Goal: Information Seeking & Learning: Learn about a topic

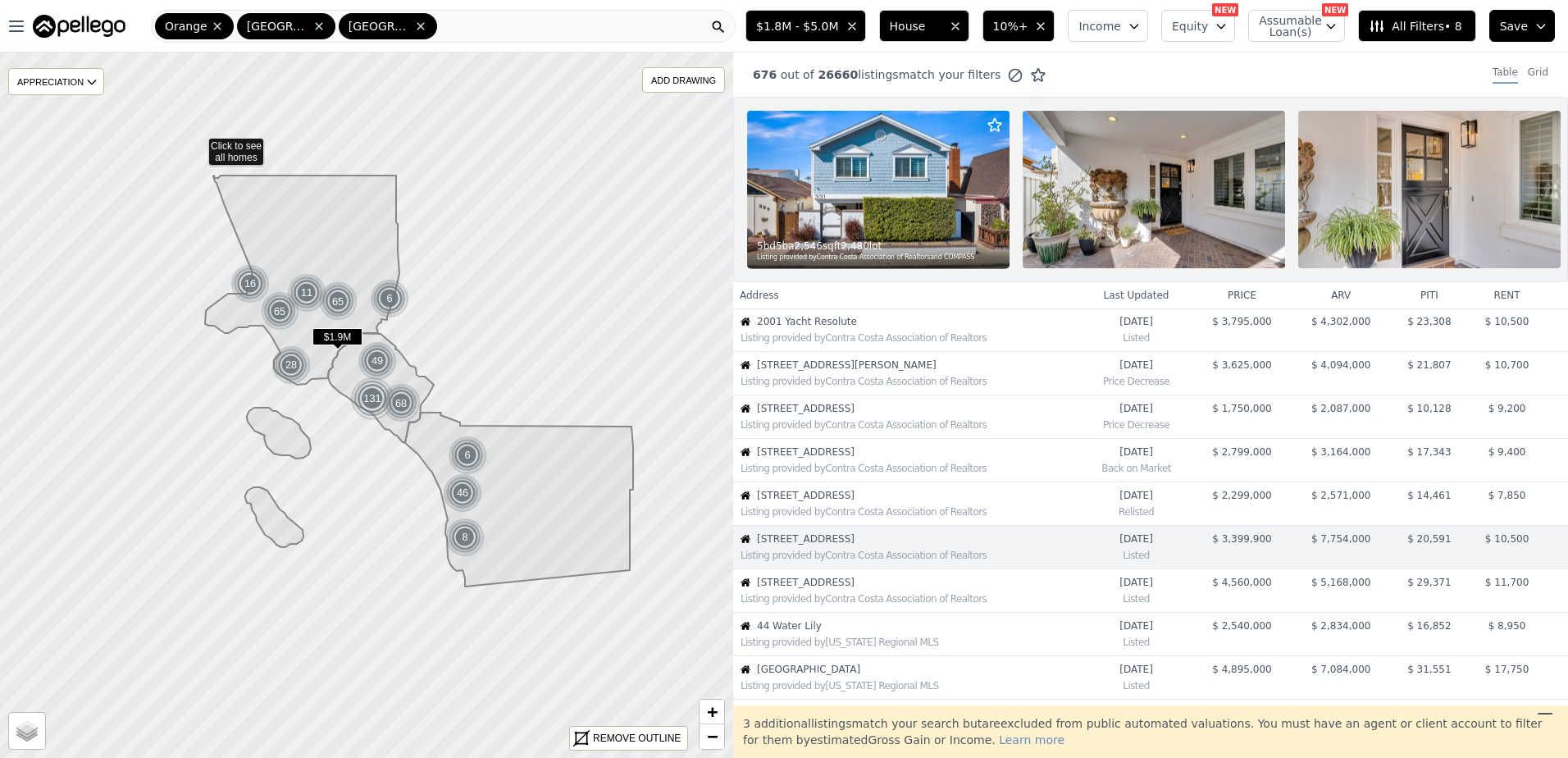
scroll to position [172, 0]
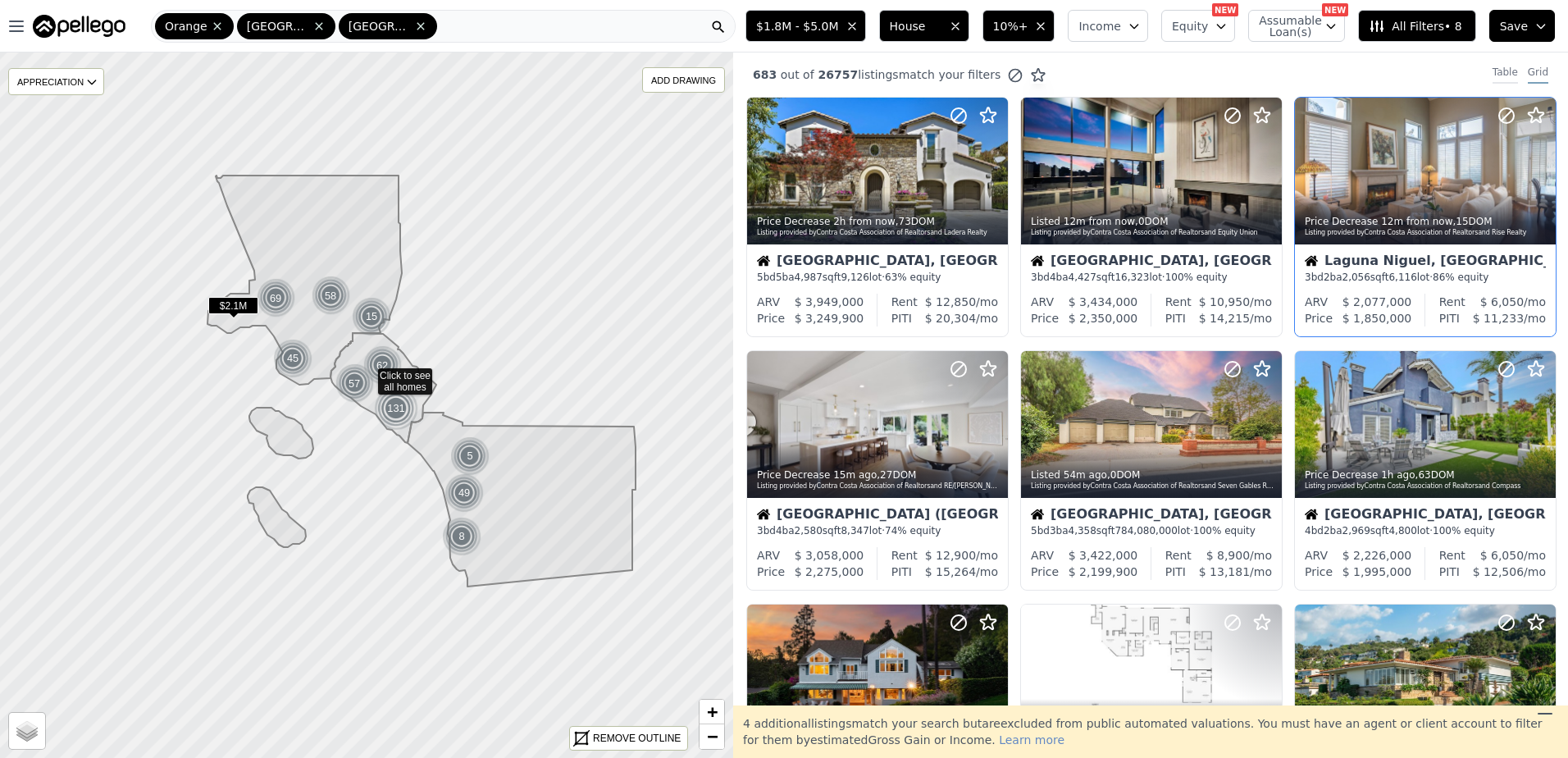
click at [1497, 69] on div "Table" at bounding box center [1505, 75] width 25 height 18
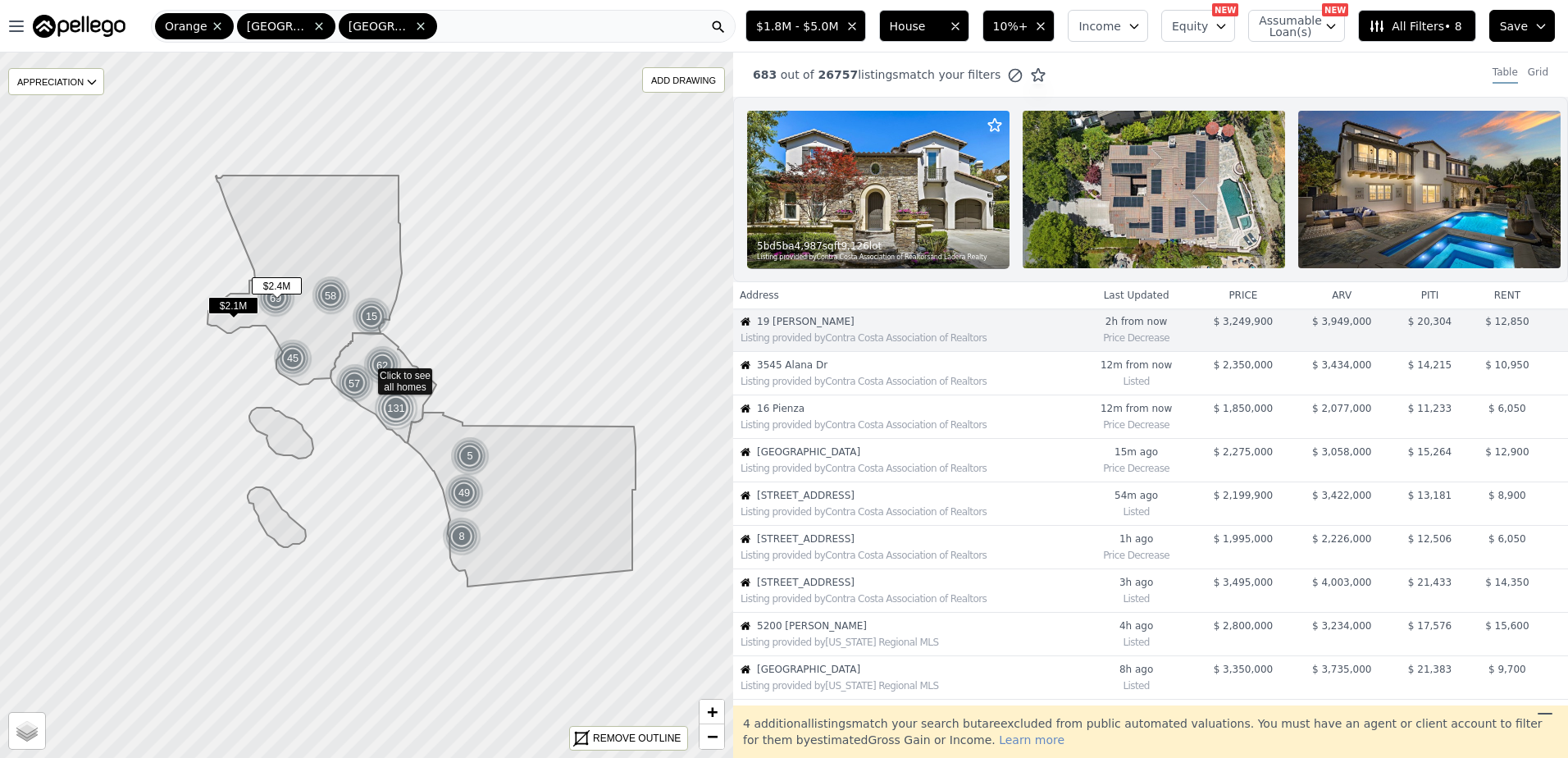
click at [865, 384] on div "Listing provided by Contra Costa Association of Realtors" at bounding box center [906, 379] width 344 height 16
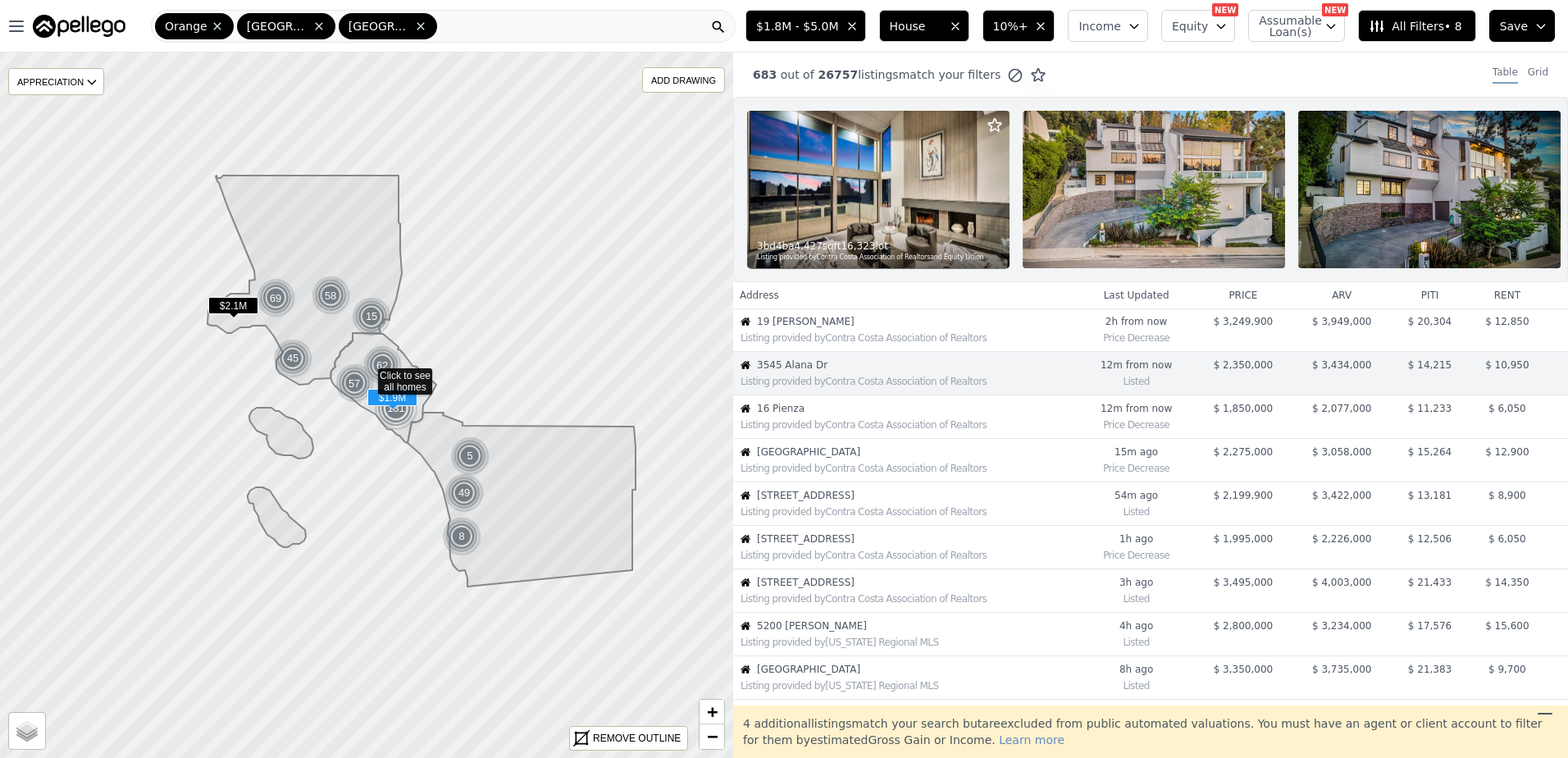
click at [856, 414] on span "16 Pienza" at bounding box center [918, 409] width 321 height 13
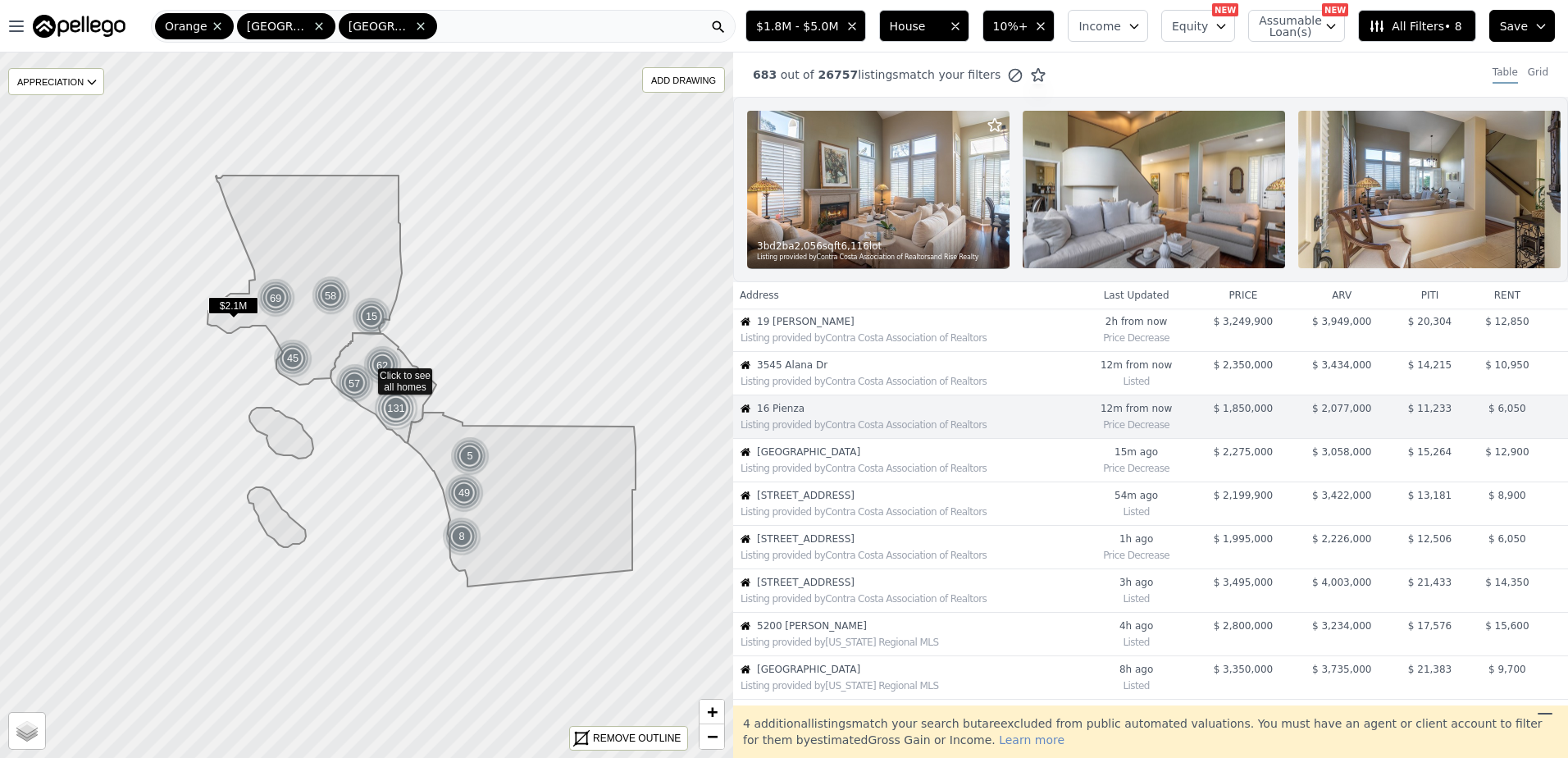
scroll to position [42, 0]
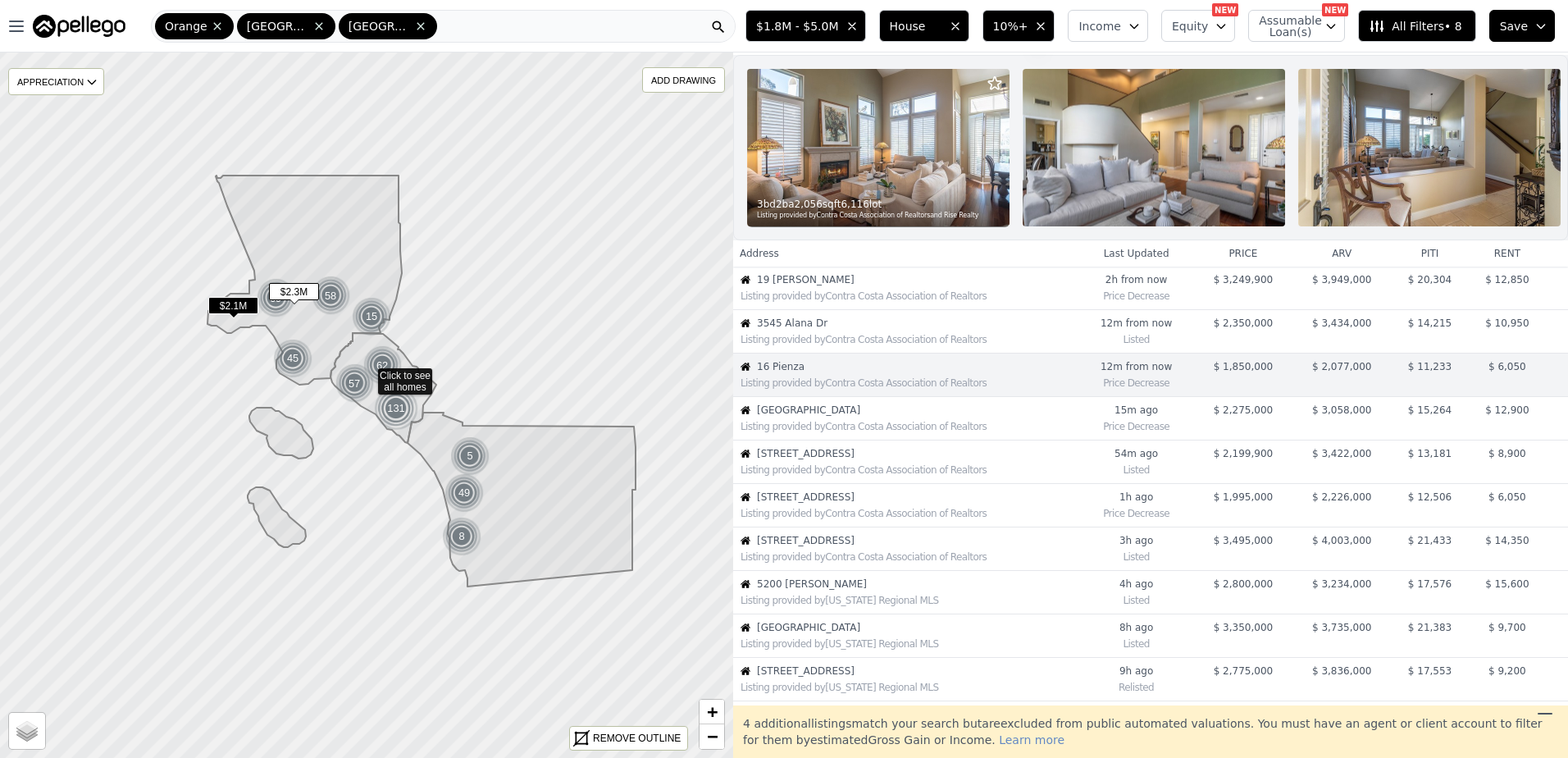
click at [842, 431] on div "Listing provided by Contra Costa Association of Realtors" at bounding box center [906, 424] width 344 height 16
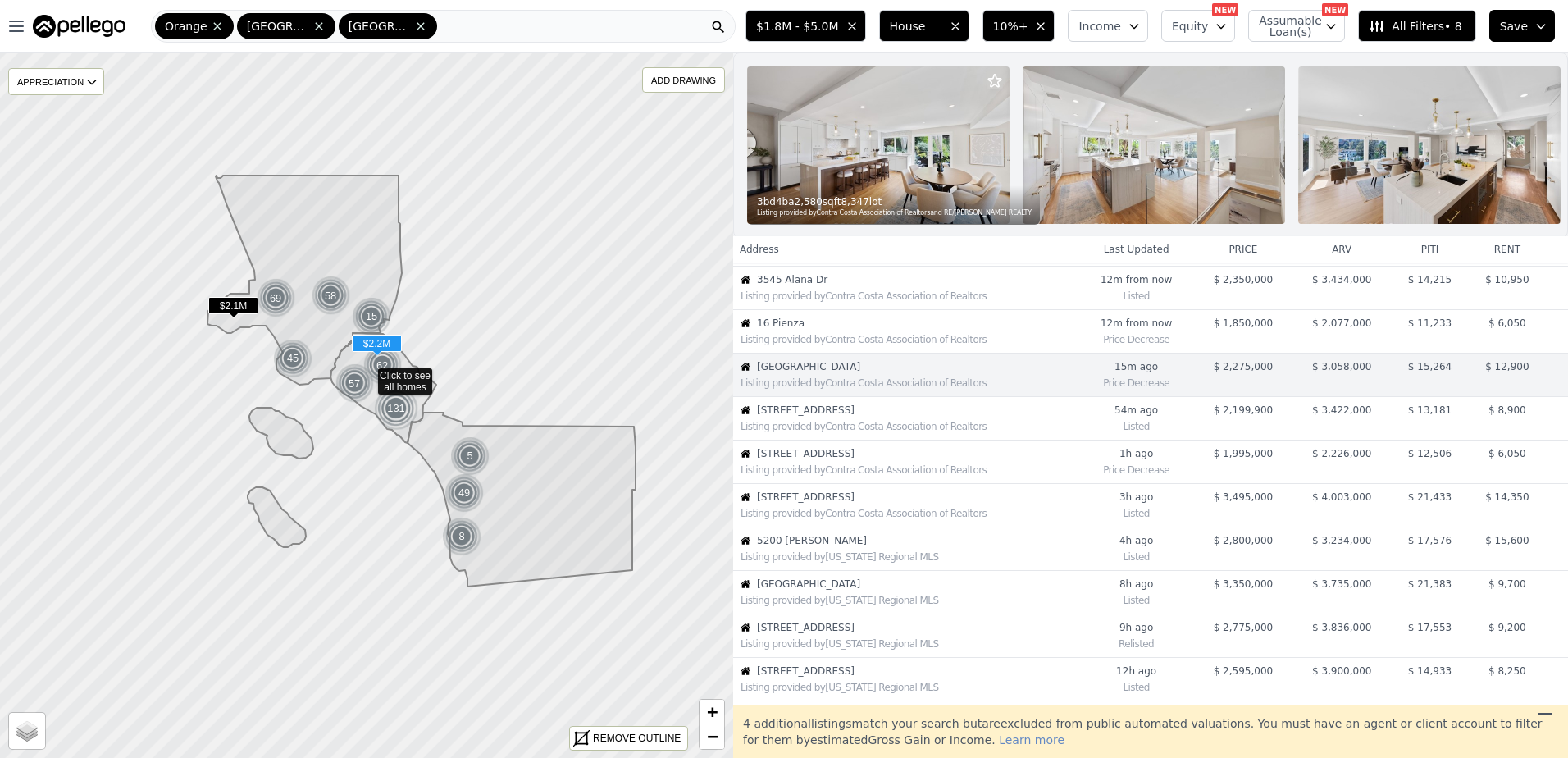
click at [842, 431] on div "Listing provided by Contra Costa Association of Realtors" at bounding box center [906, 424] width 344 height 16
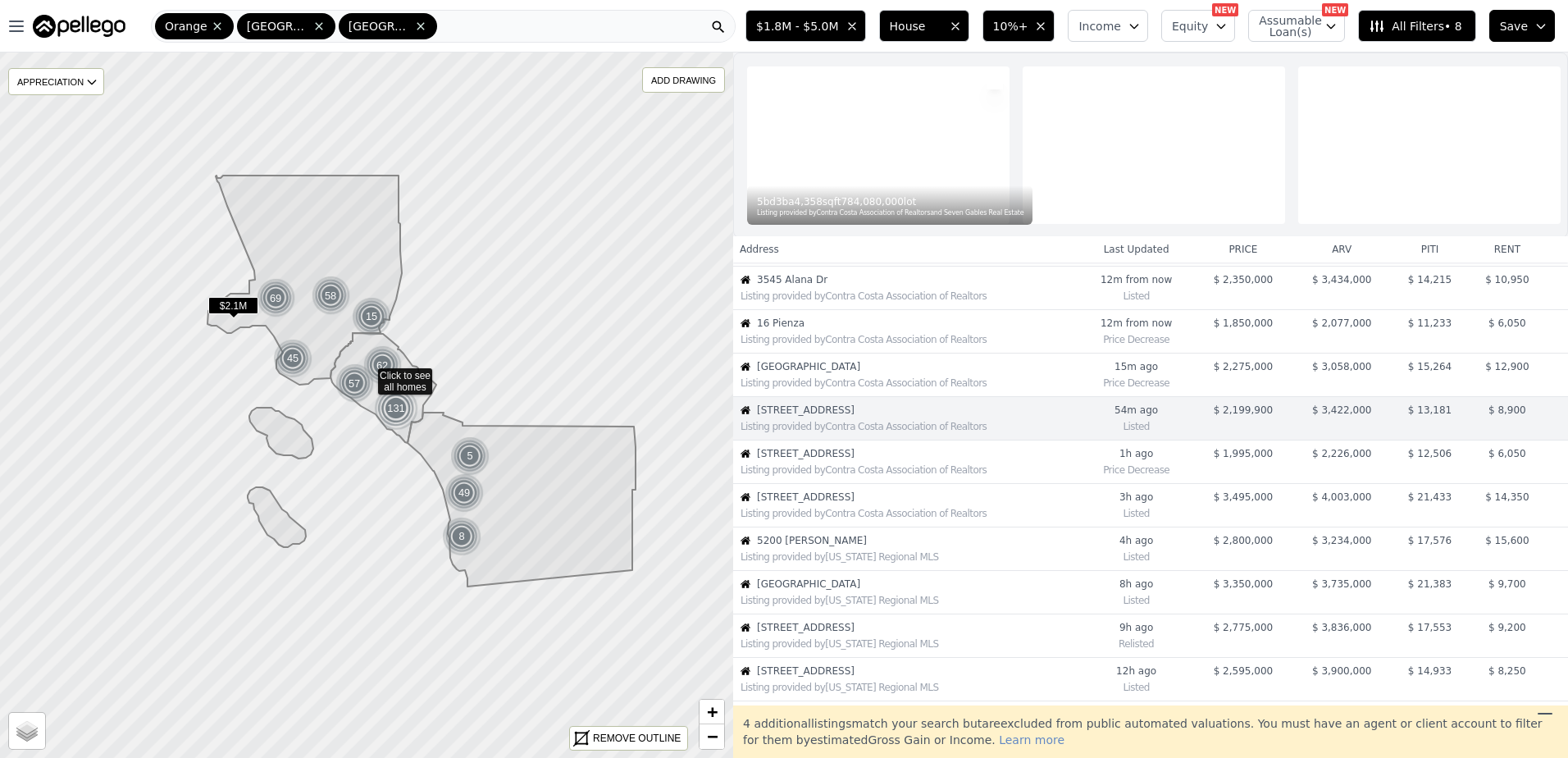
scroll to position [128, 0]
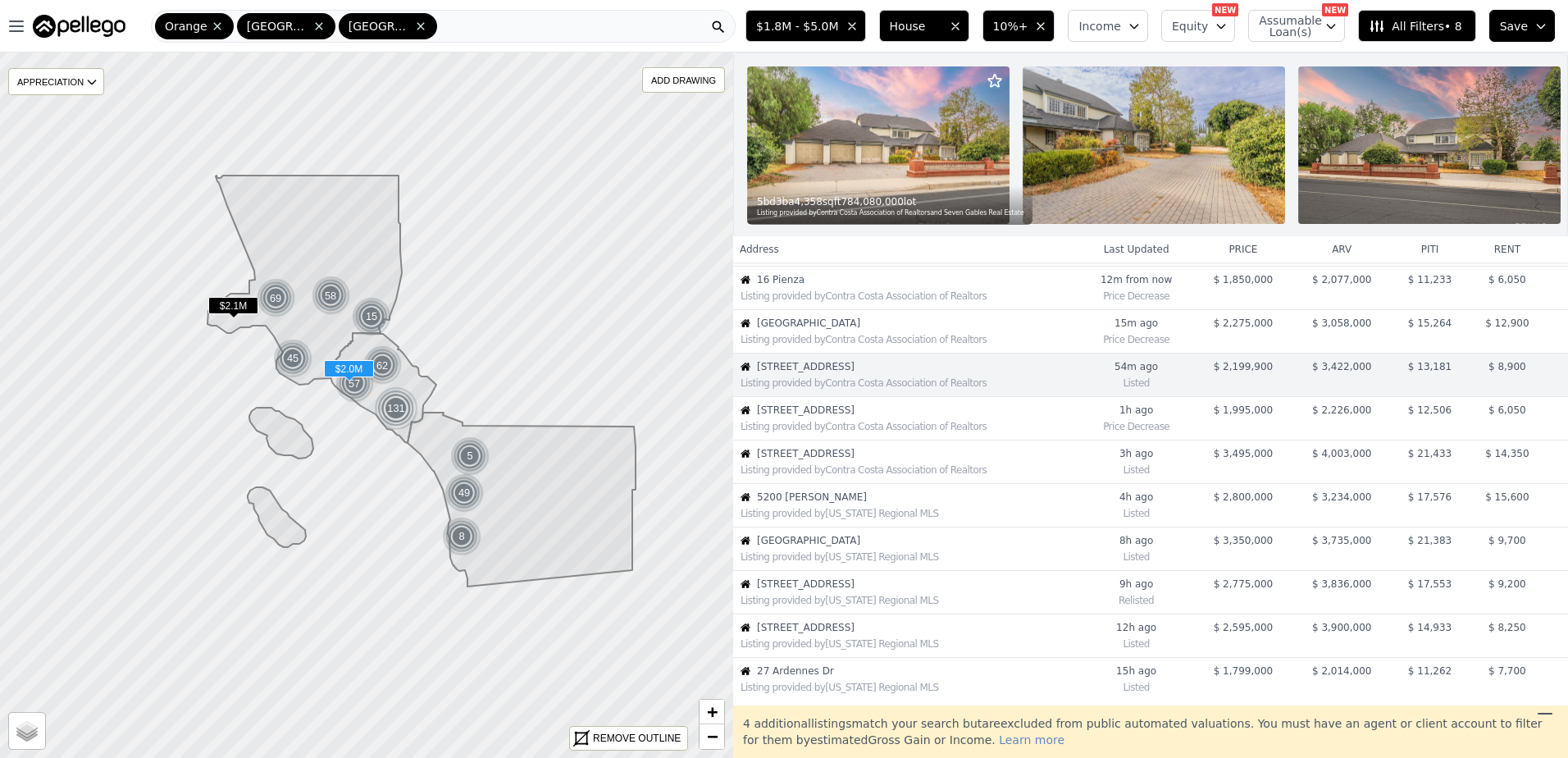
click at [839, 416] on span "1916 Pine St" at bounding box center [918, 410] width 321 height 13
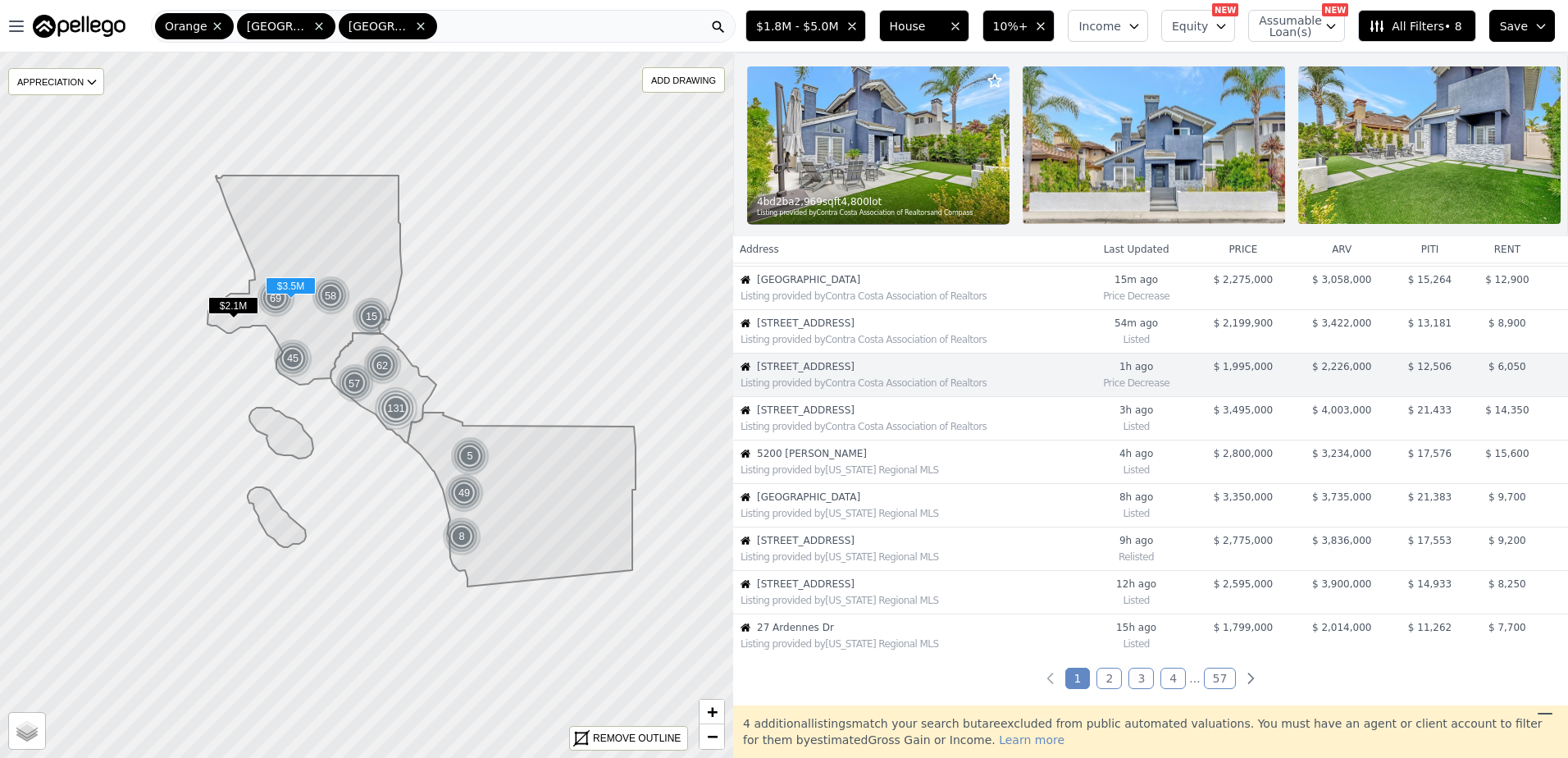
click at [839, 416] on span "11818 Laurel Hills Rd" at bounding box center [918, 410] width 321 height 13
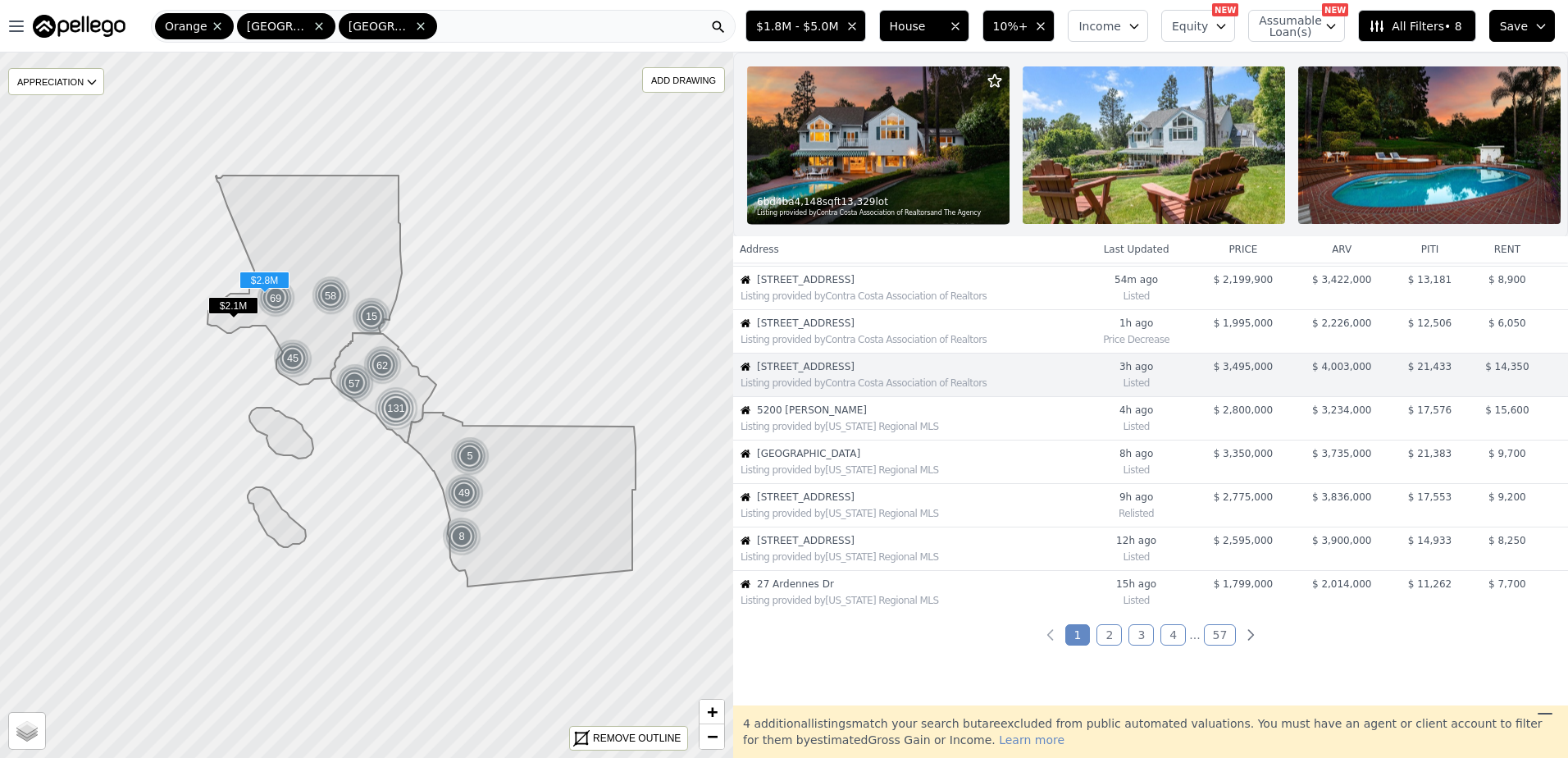
click at [839, 416] on span "5200 Collier Pl" at bounding box center [918, 410] width 321 height 13
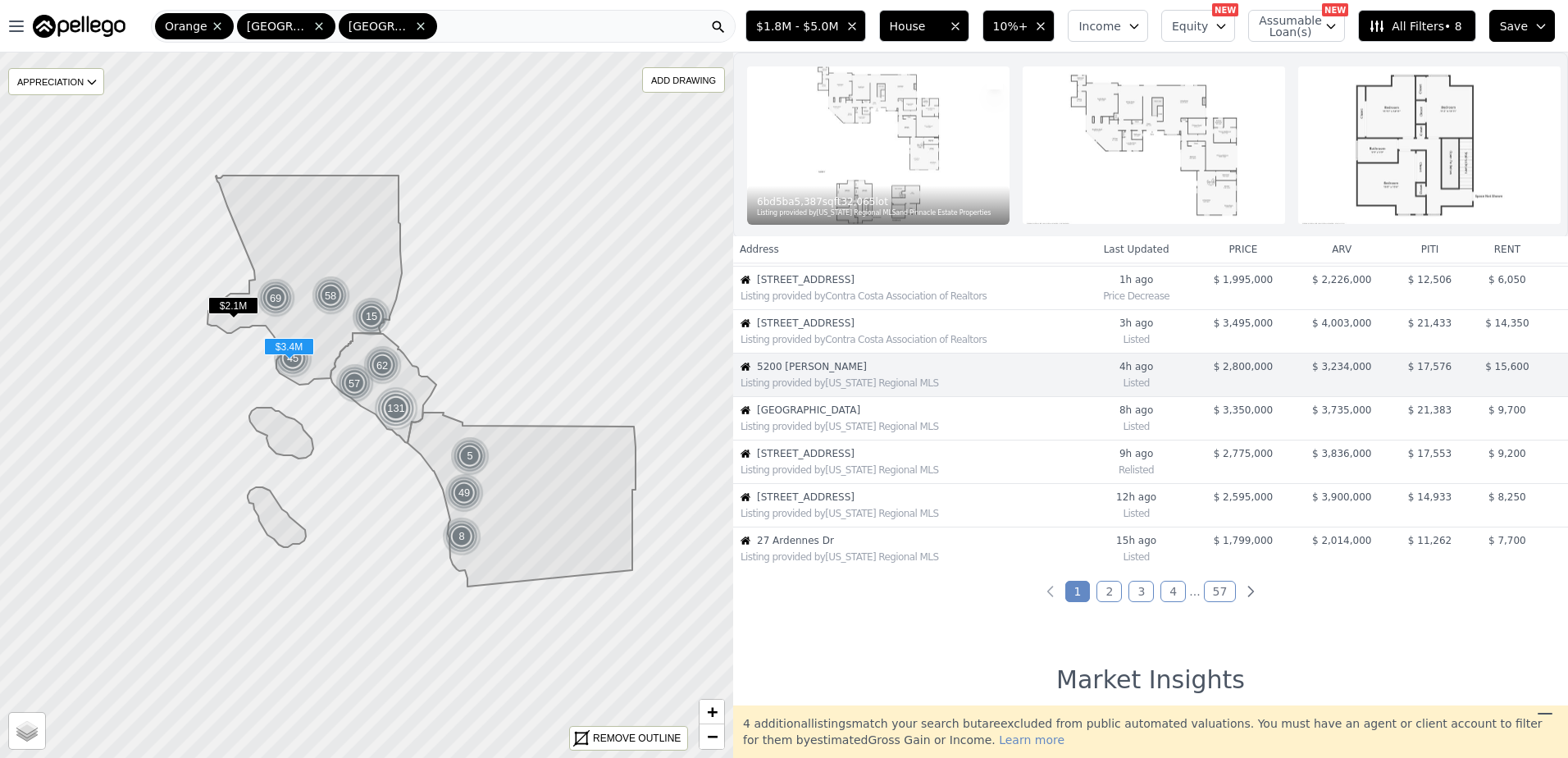
click at [839, 416] on span "760 Via Del Monte" at bounding box center [918, 410] width 321 height 13
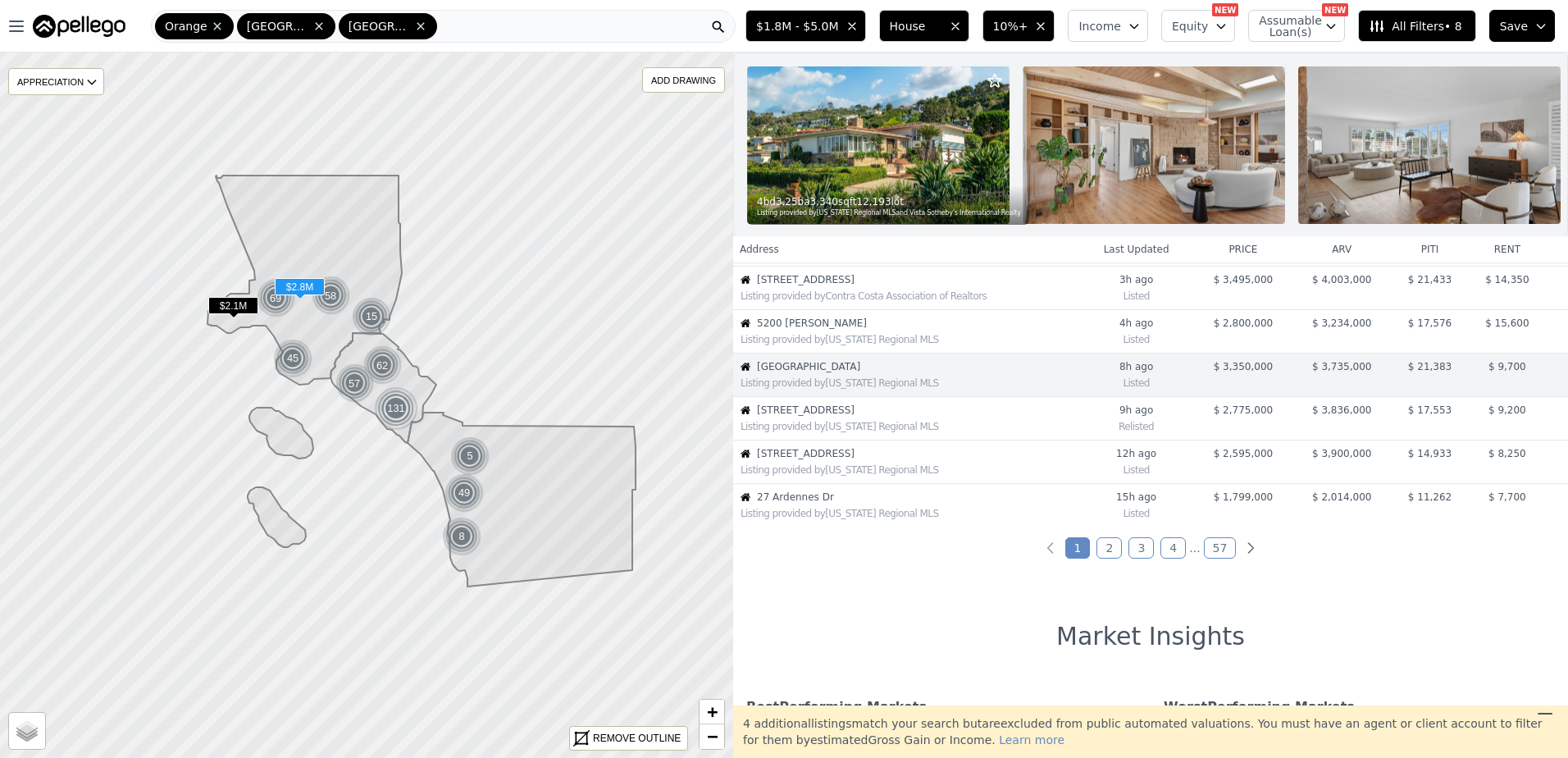
click at [839, 416] on span "6312 Tahoe Dr" at bounding box center [918, 410] width 321 height 13
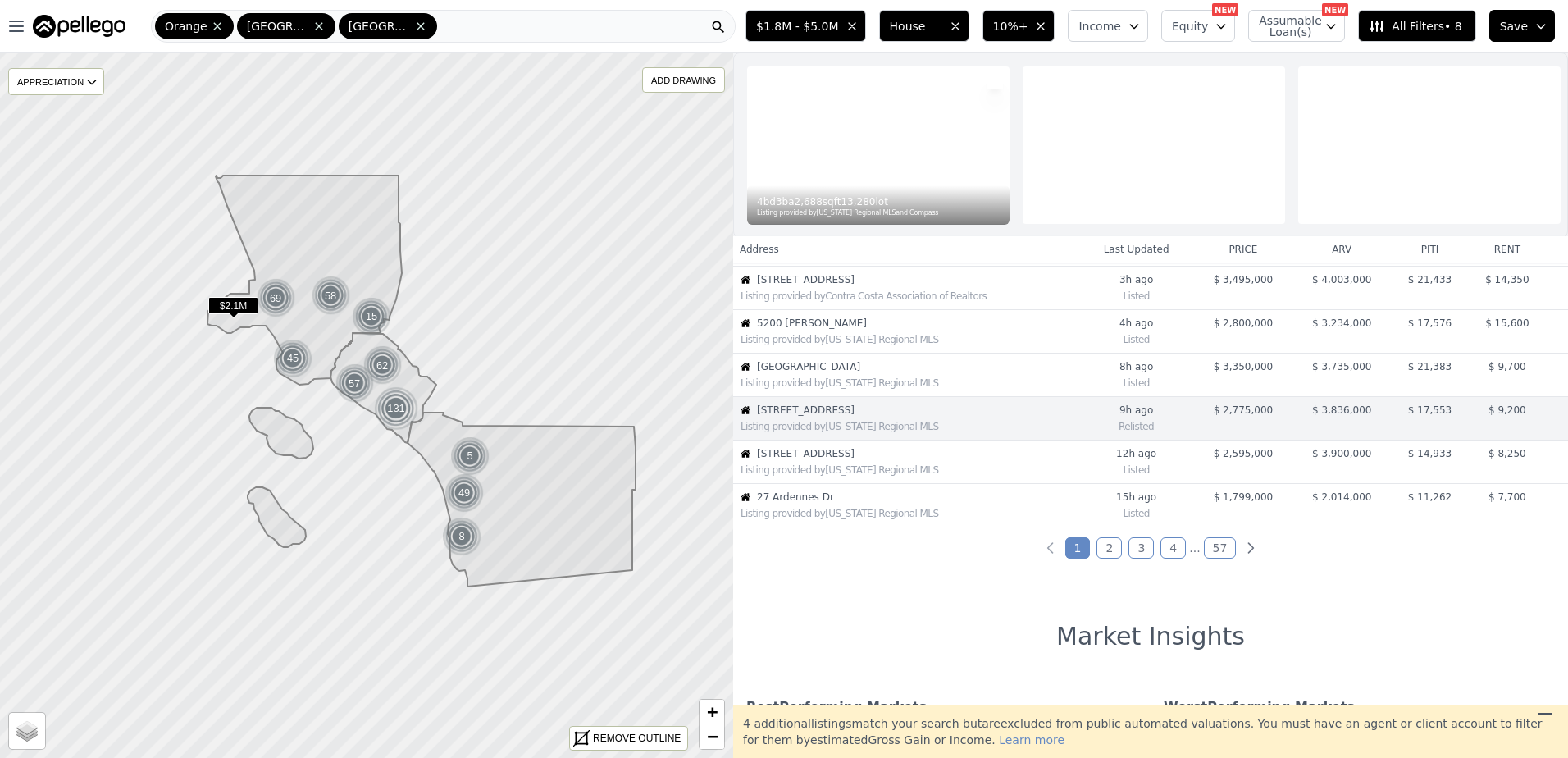
scroll to position [346, 0]
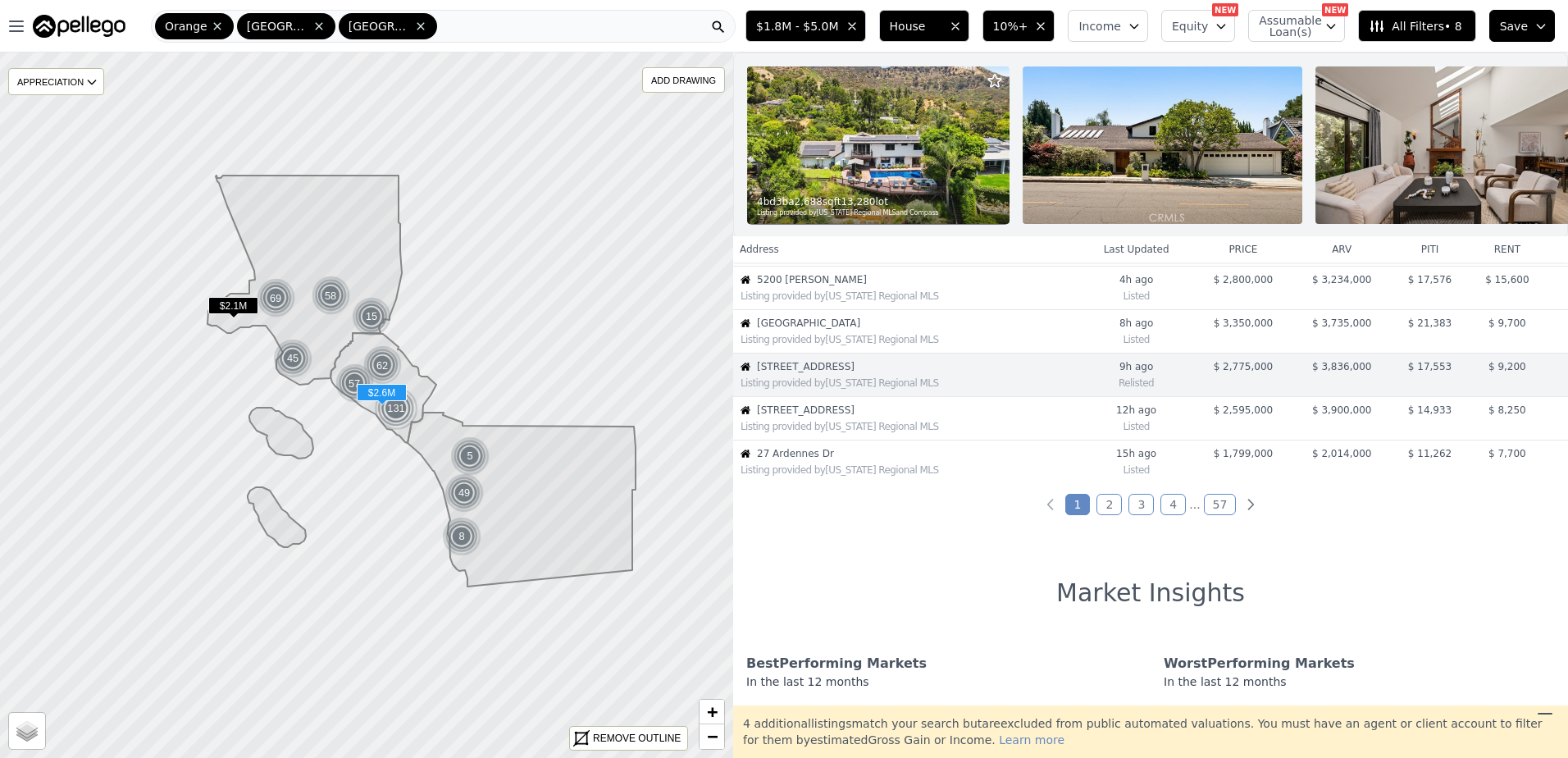
click at [839, 416] on span "421 Loma Ter" at bounding box center [918, 410] width 321 height 13
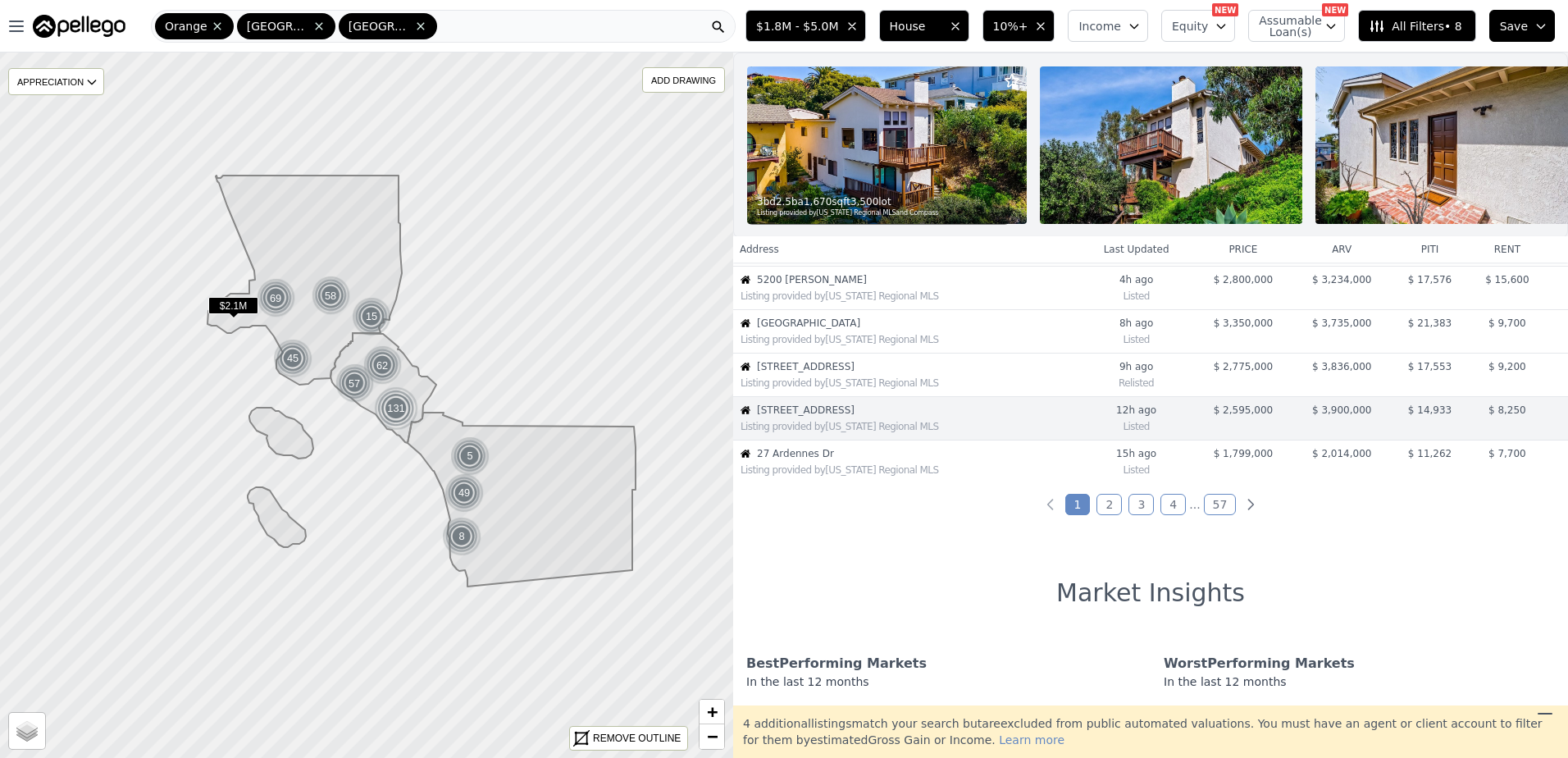
scroll to position [390, 0]
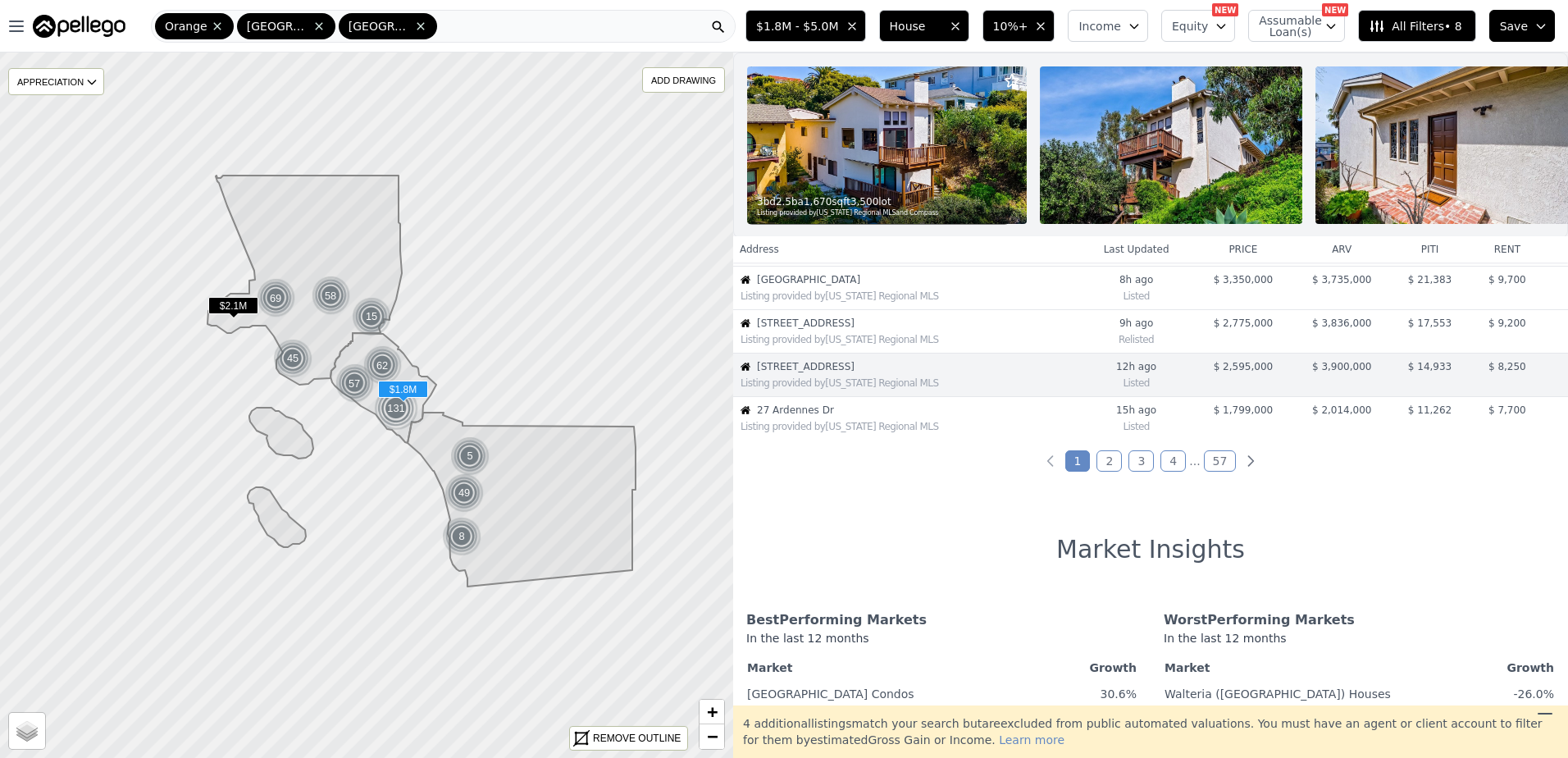
click at [839, 416] on span "27 Ardennes Dr" at bounding box center [918, 410] width 321 height 13
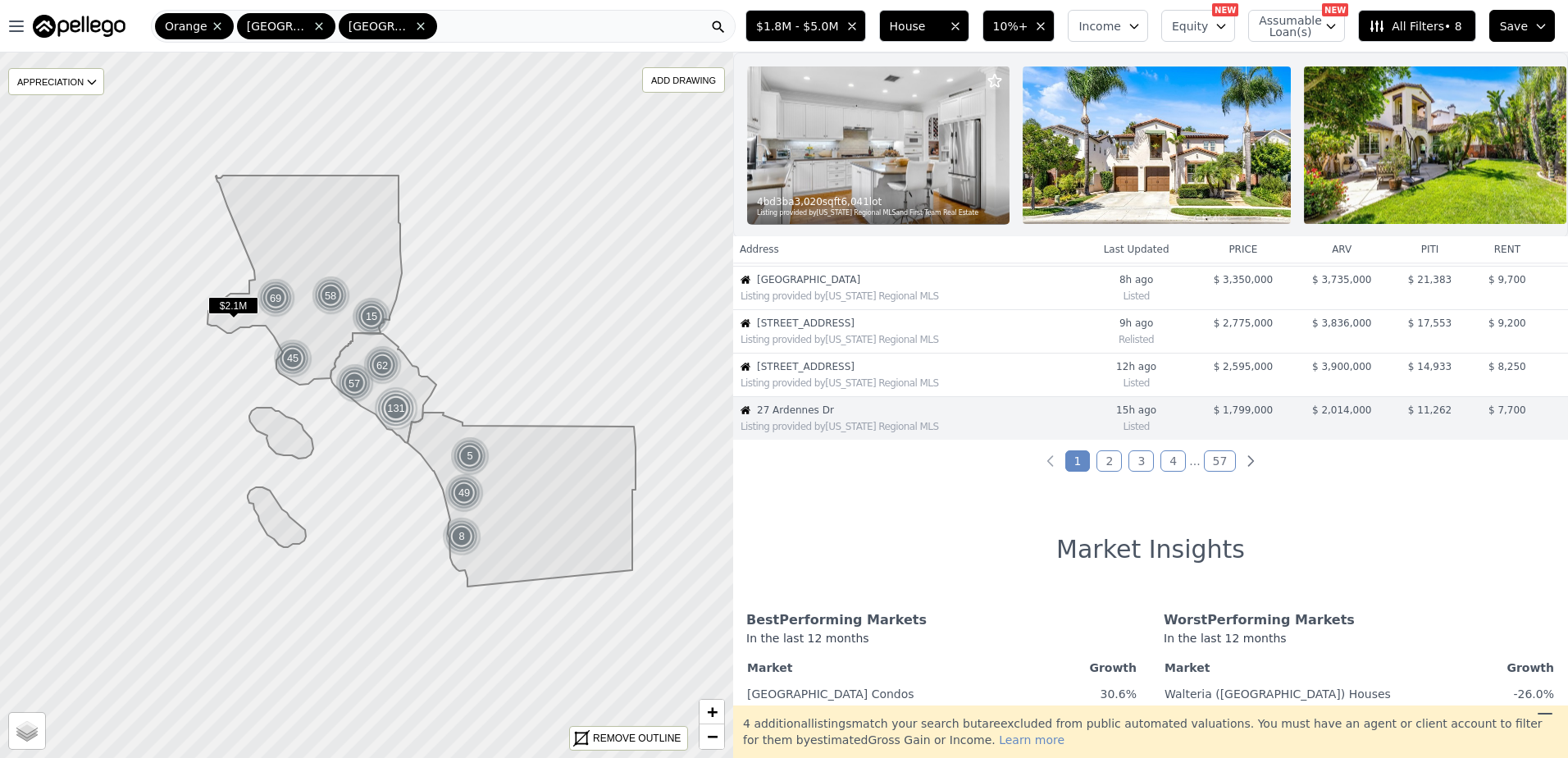
scroll to position [433, 0]
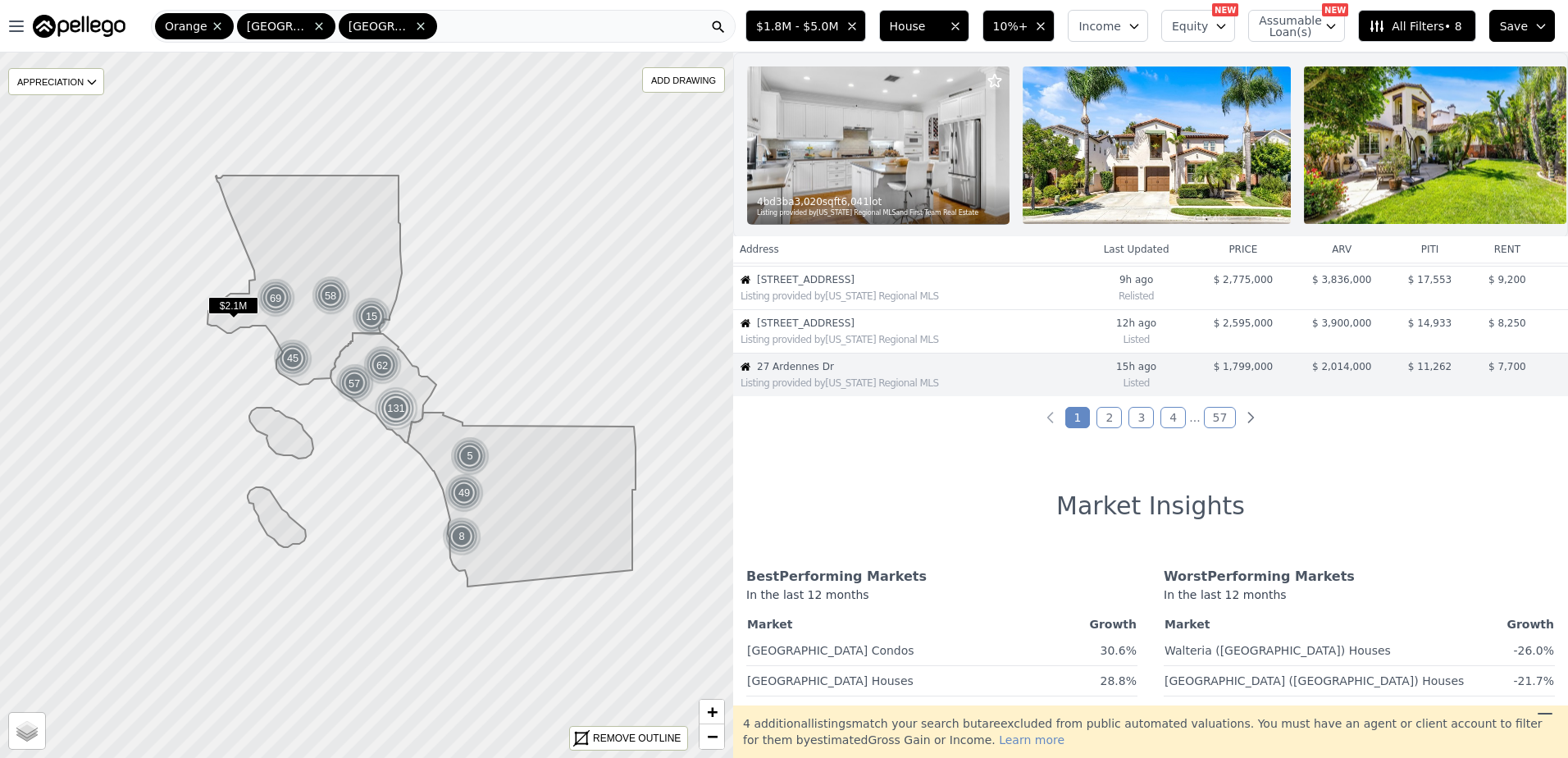
click at [1116, 429] on link "2" at bounding box center [1109, 417] width 25 height 22
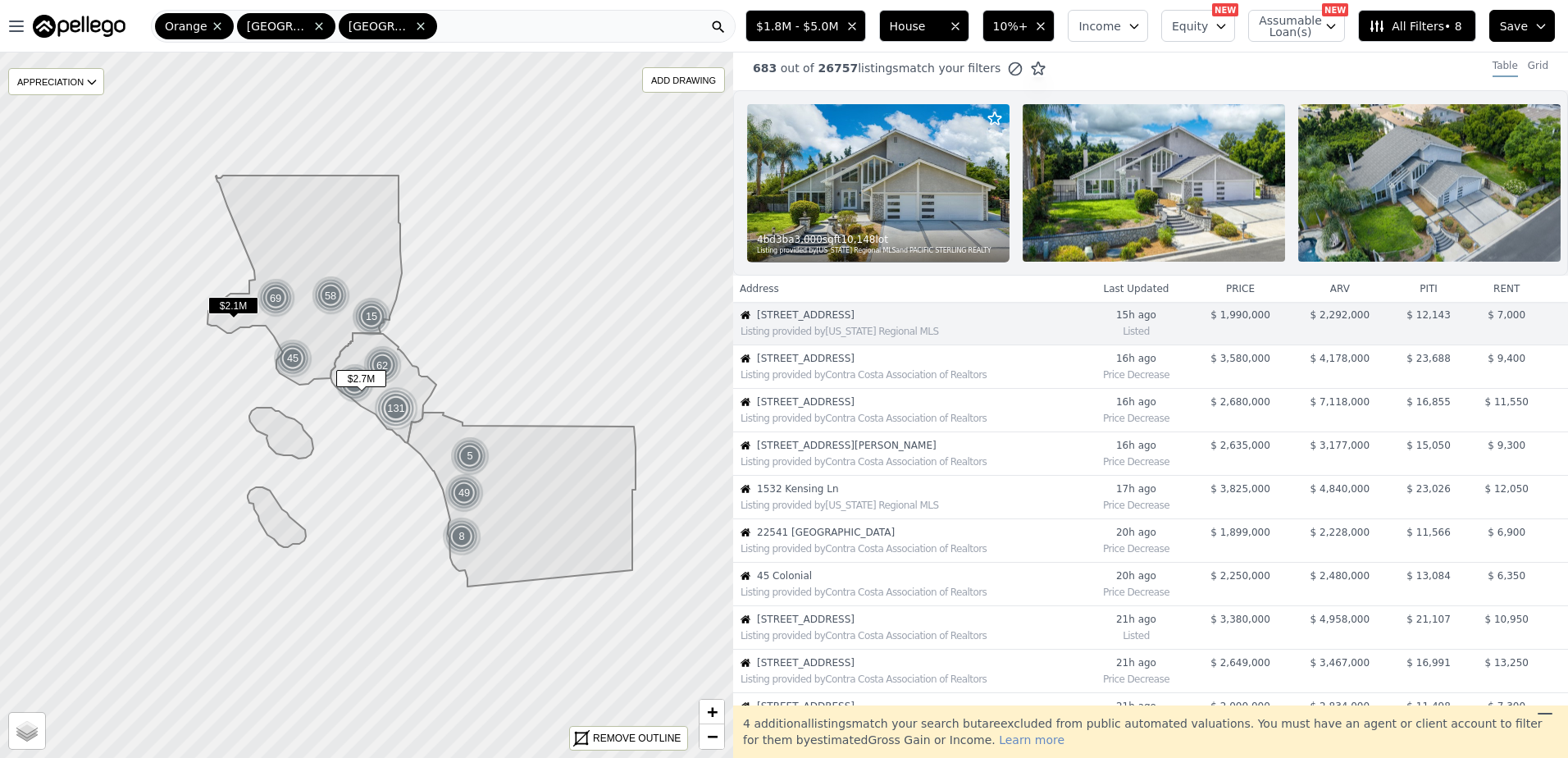
scroll to position [0, 0]
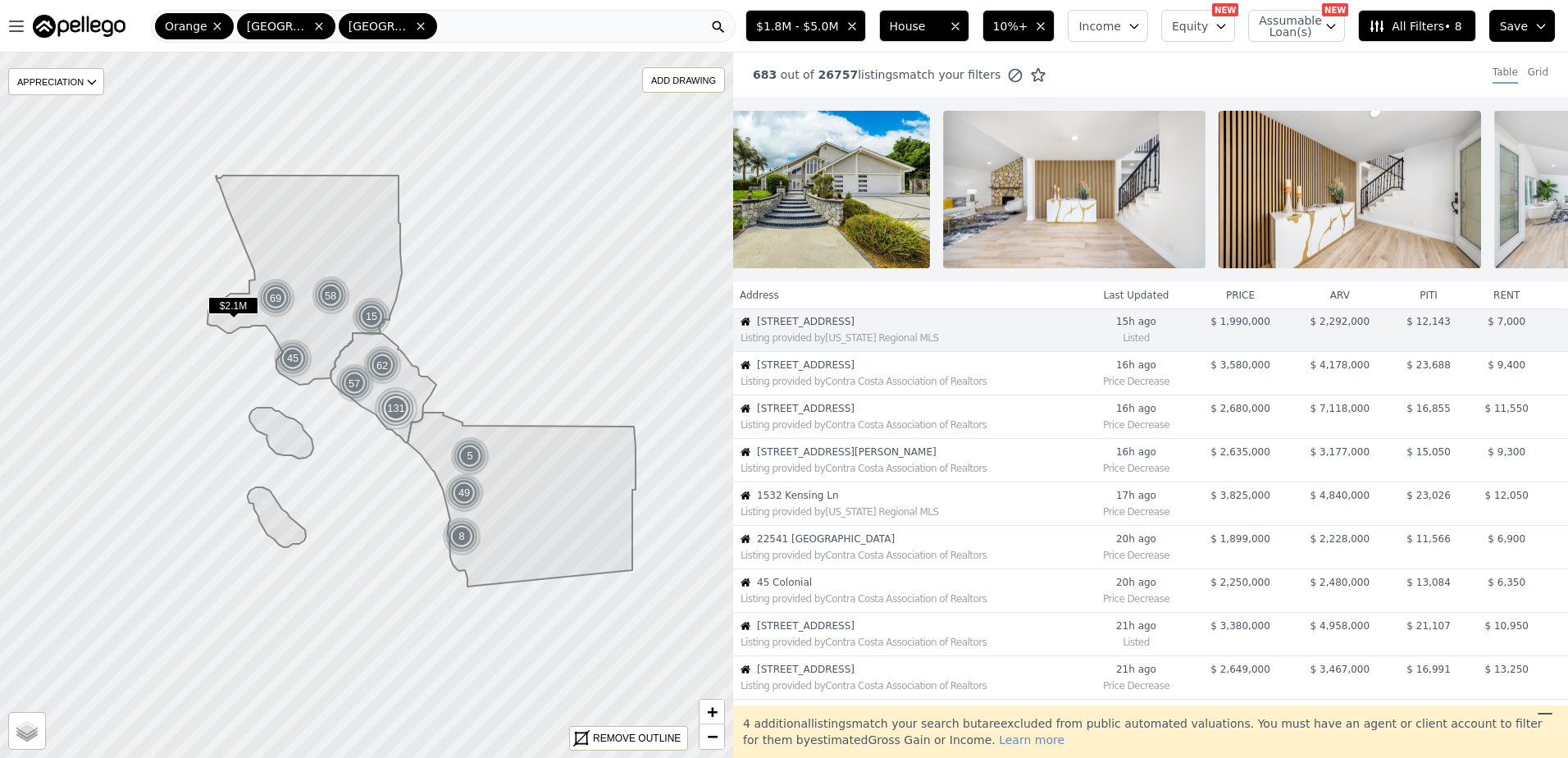
scroll to position [0, 1753]
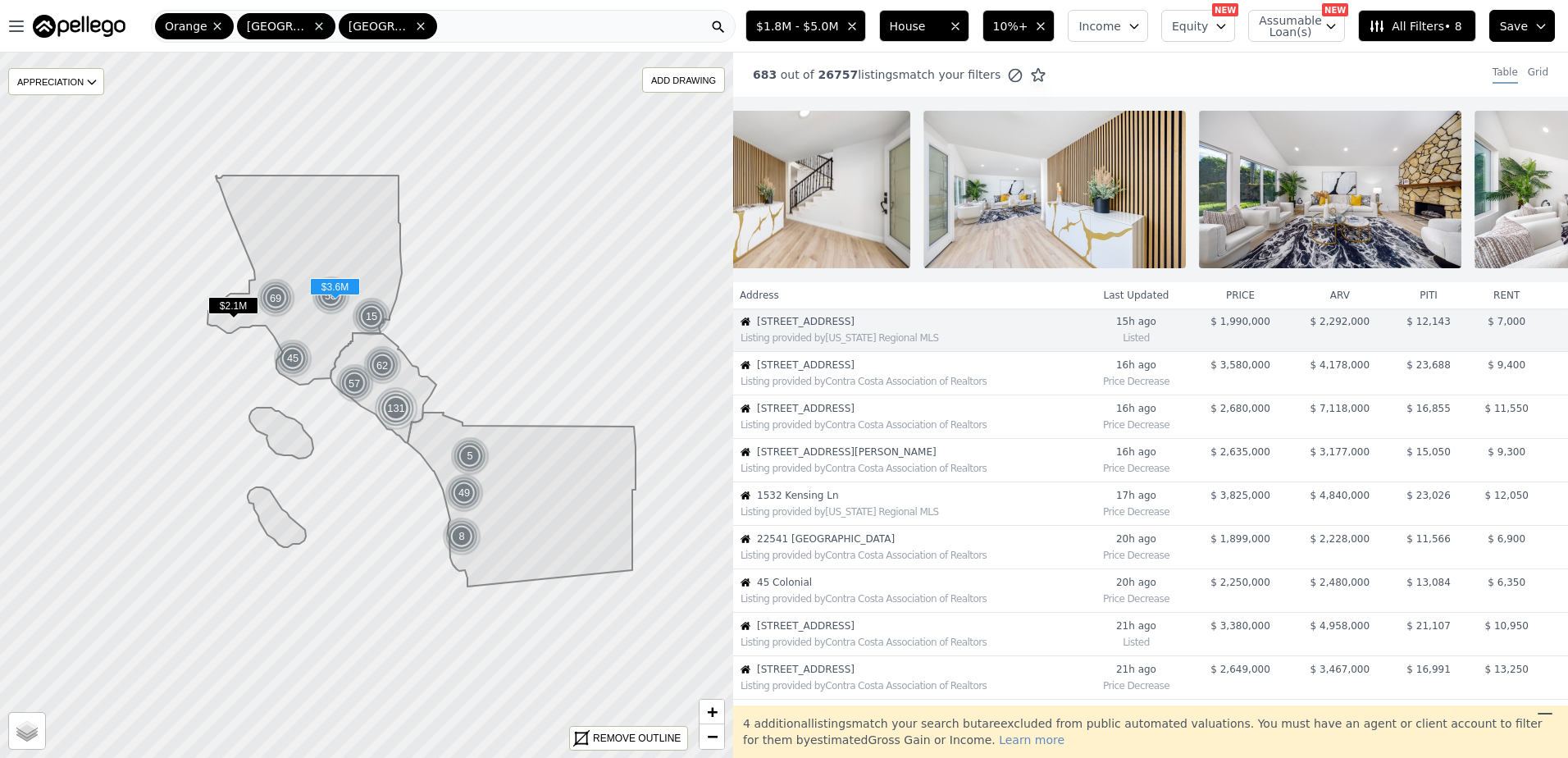
click at [842, 388] on div "Listing provided by Contra Costa Association of Realtors" at bounding box center [911, 381] width 341 height 13
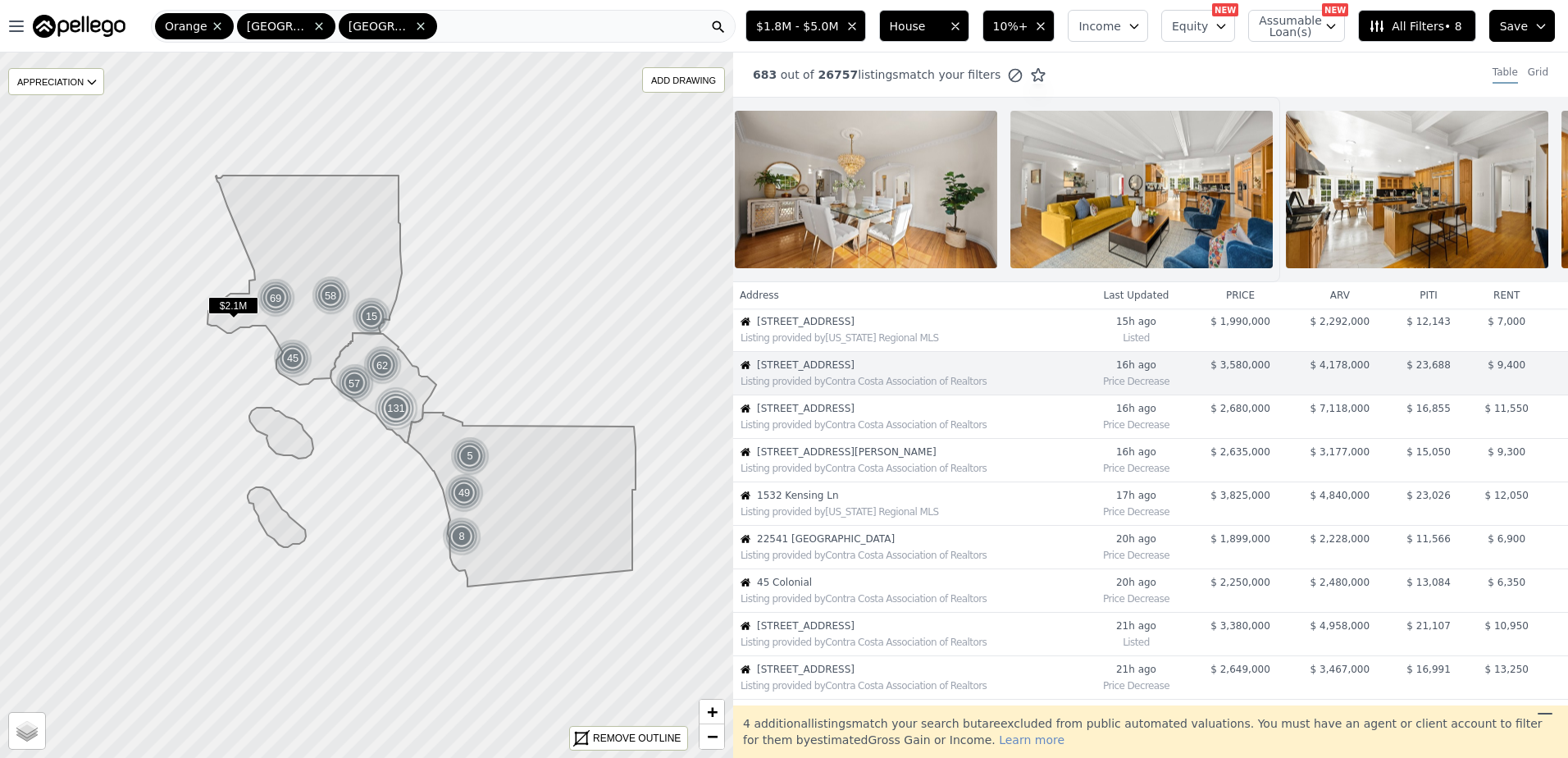
scroll to position [0, 0]
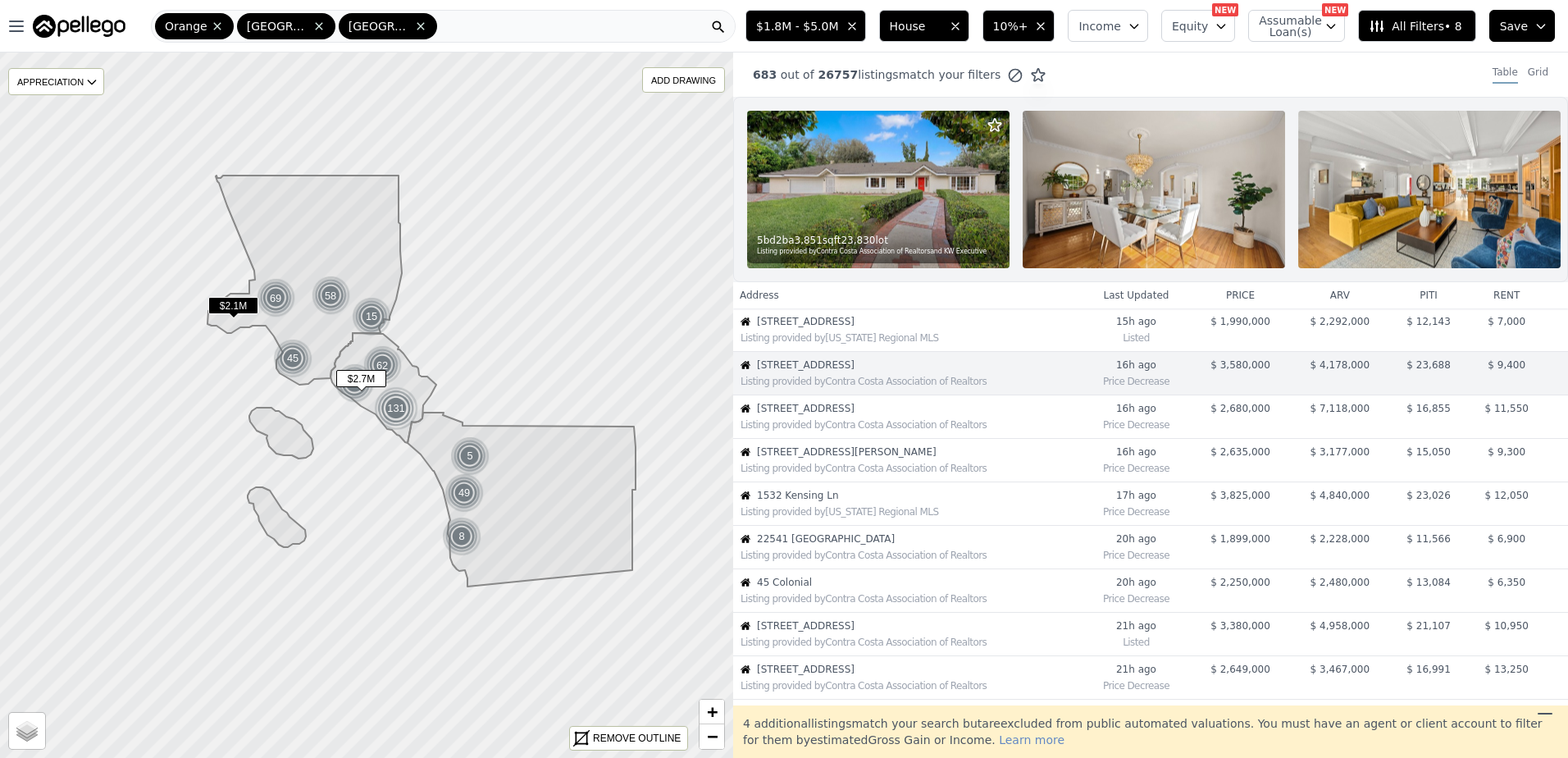
click at [806, 429] on div "Listing provided by Contra Costa Association of Realtors" at bounding box center [907, 423] width 346 height 16
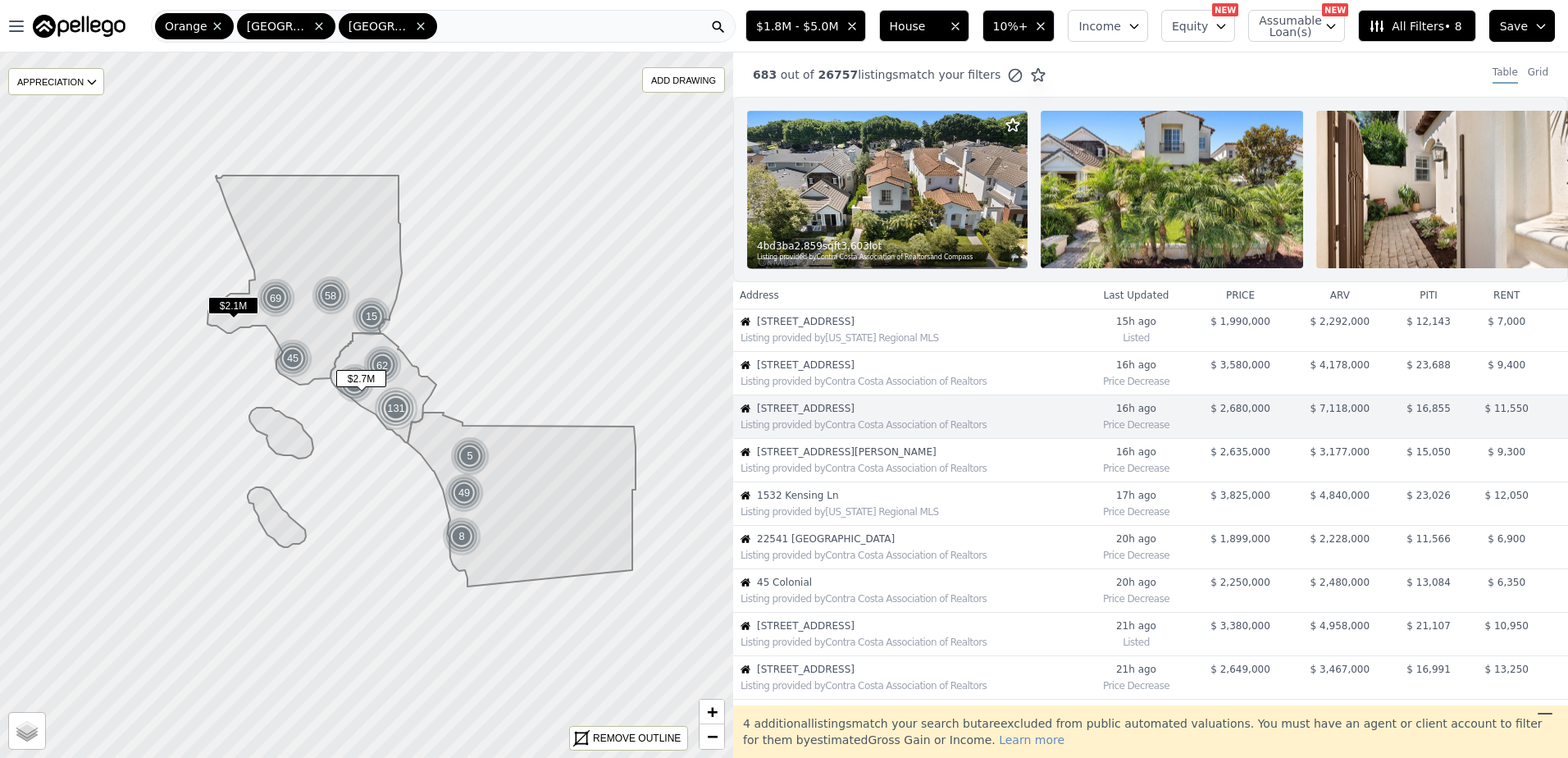
scroll to position [42, 0]
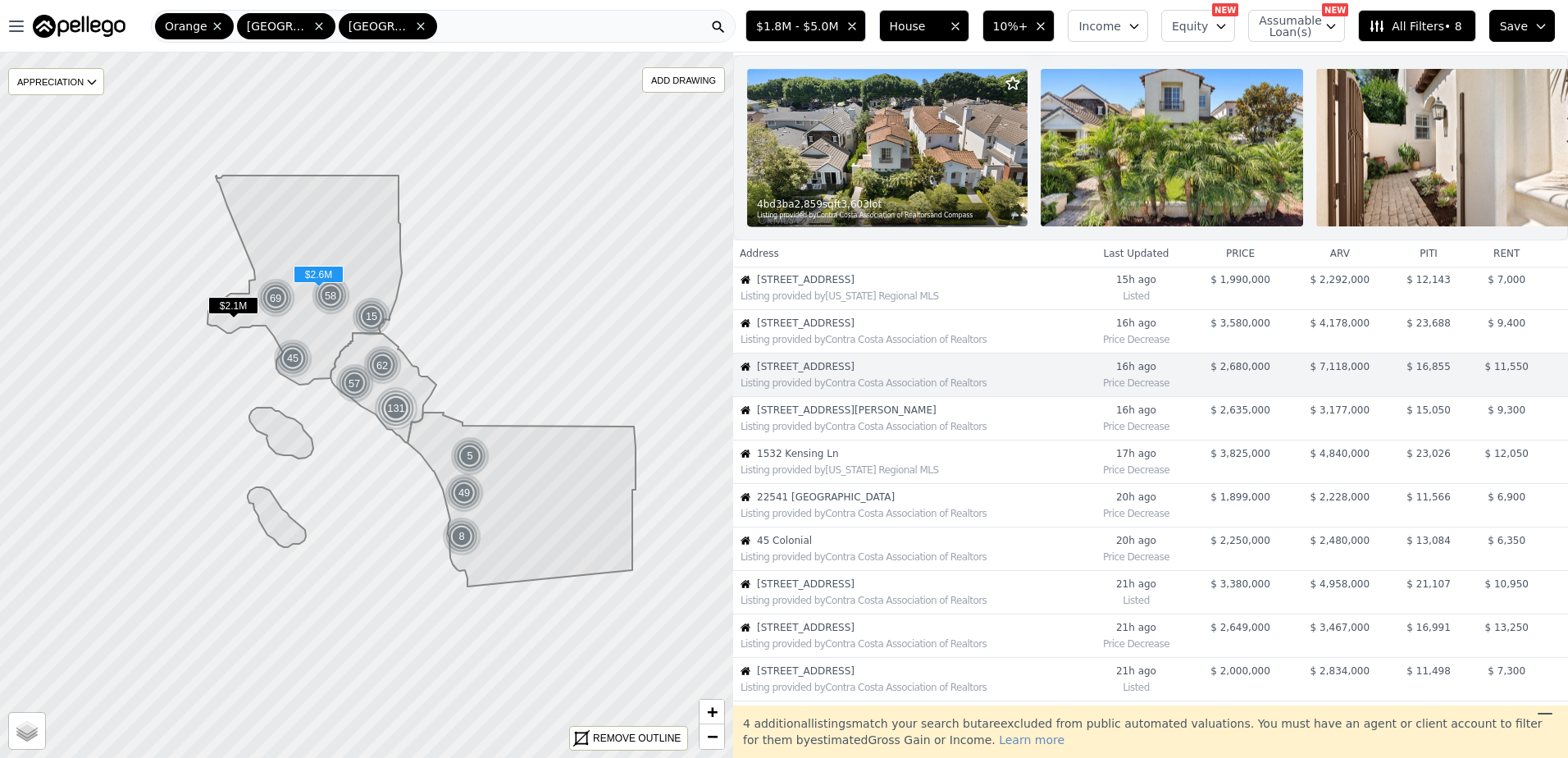
click at [818, 412] on td "4308 Hayman Ave Listing provided by Contra Costa Association of Realtors" at bounding box center [907, 418] width 348 height 43
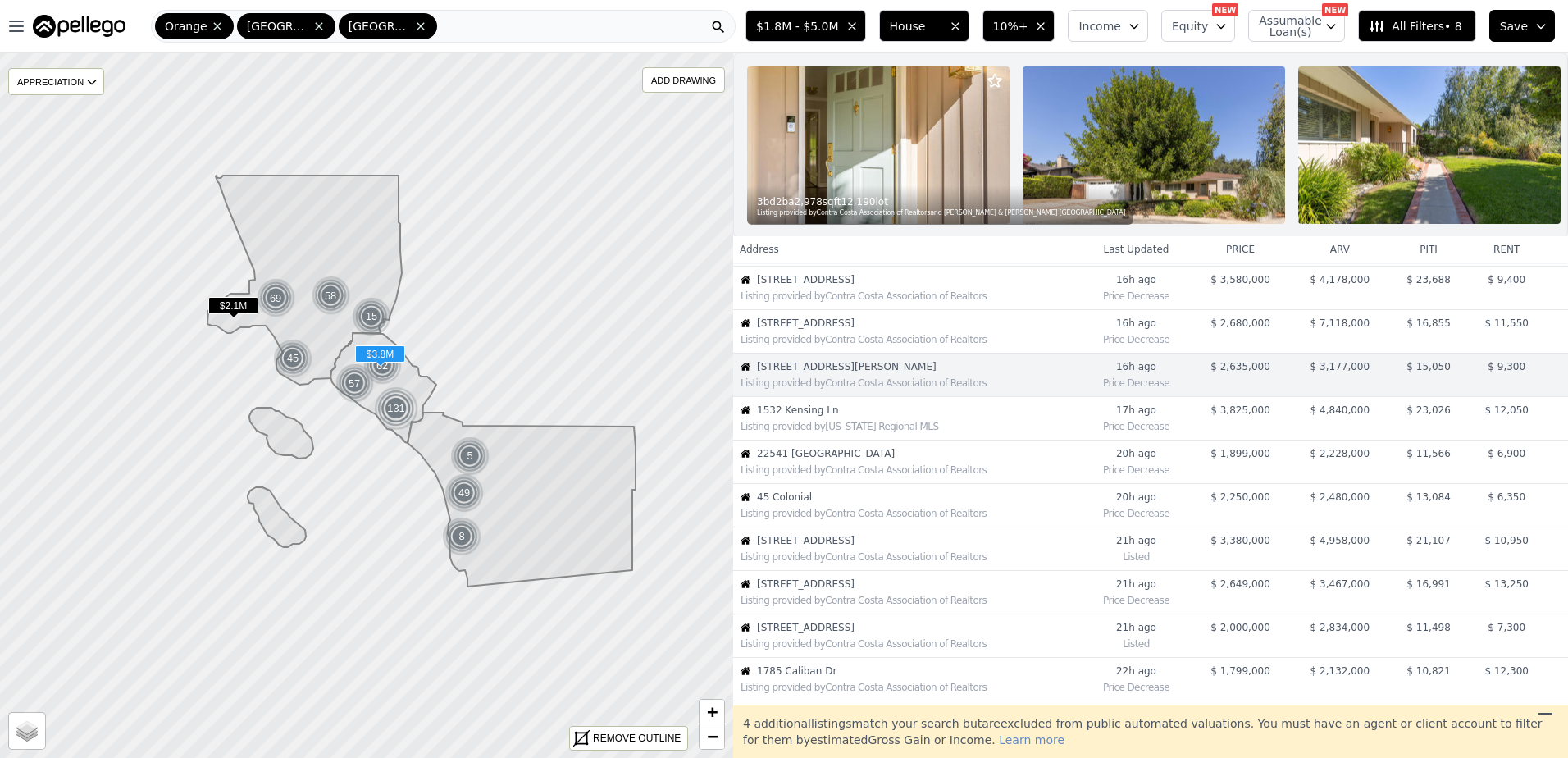
click at [818, 416] on span "1532 Kensing Ln" at bounding box center [919, 410] width 324 height 13
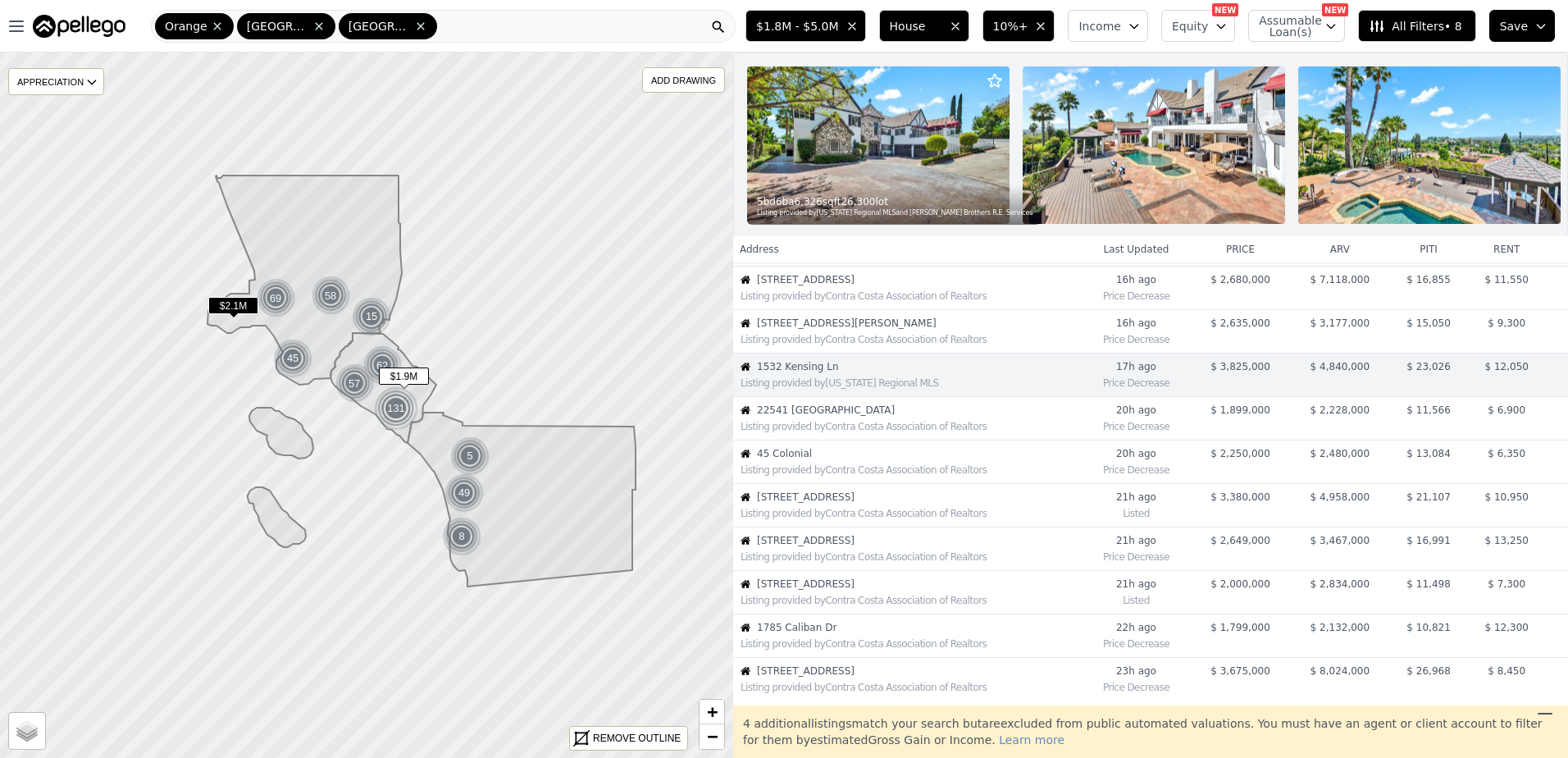
click at [818, 416] on span "22541 Wakefield" at bounding box center [919, 410] width 324 height 13
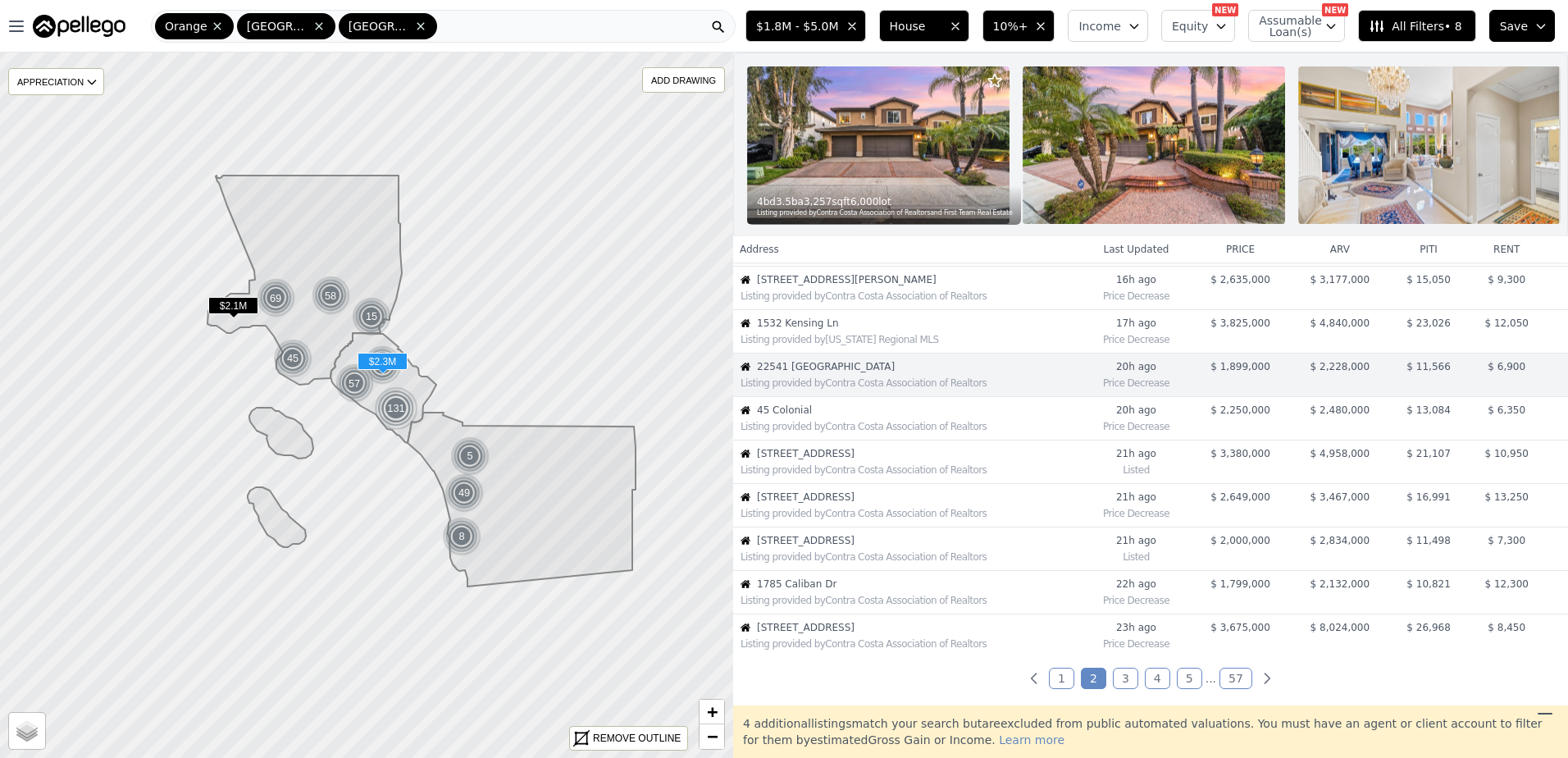
click at [818, 429] on td "45 Colonial Listing provided by Contra Costa Association of Realtors" at bounding box center [907, 418] width 348 height 43
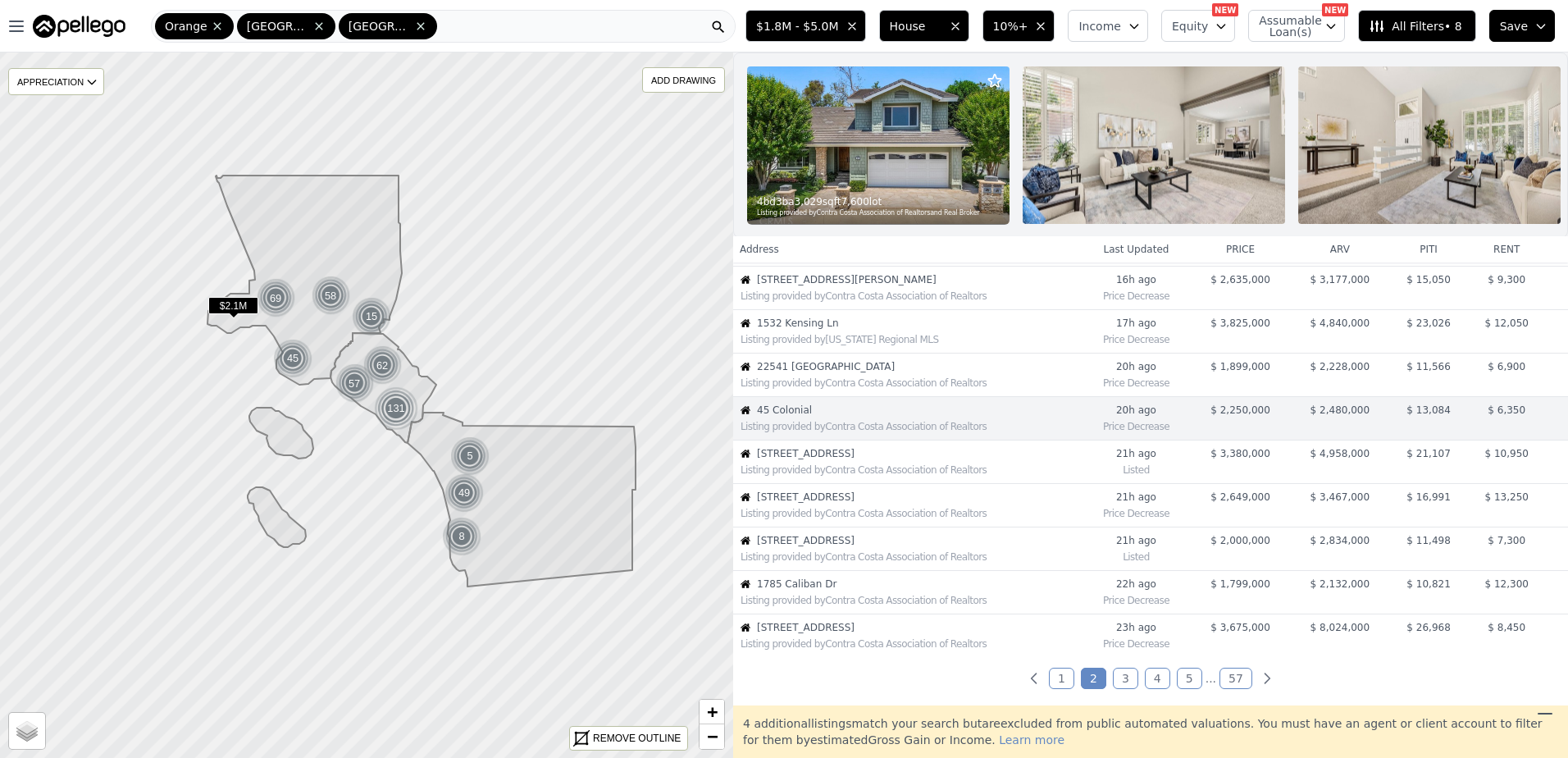
scroll to position [215, 0]
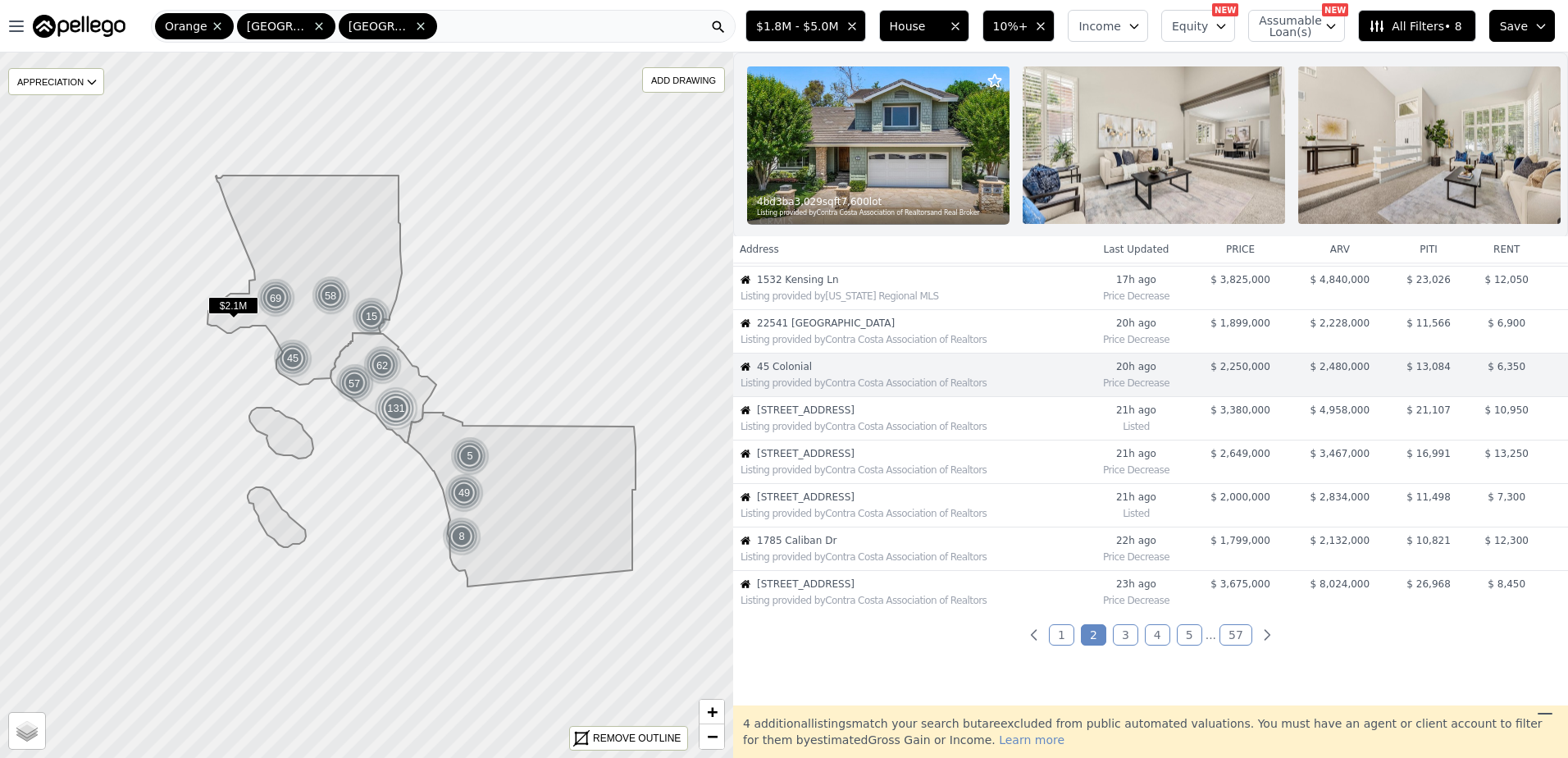
drag, startPoint x: 818, startPoint y: 429, endPoint x: 933, endPoint y: 387, distance: 122.4
click at [933, 387] on div "Listing provided by Contra Costa Association of Realtors" at bounding box center [907, 380] width 346 height 16
click at [890, 433] on div "Listing provided by Contra Costa Association of Realtors" at bounding box center [911, 427] width 341 height 13
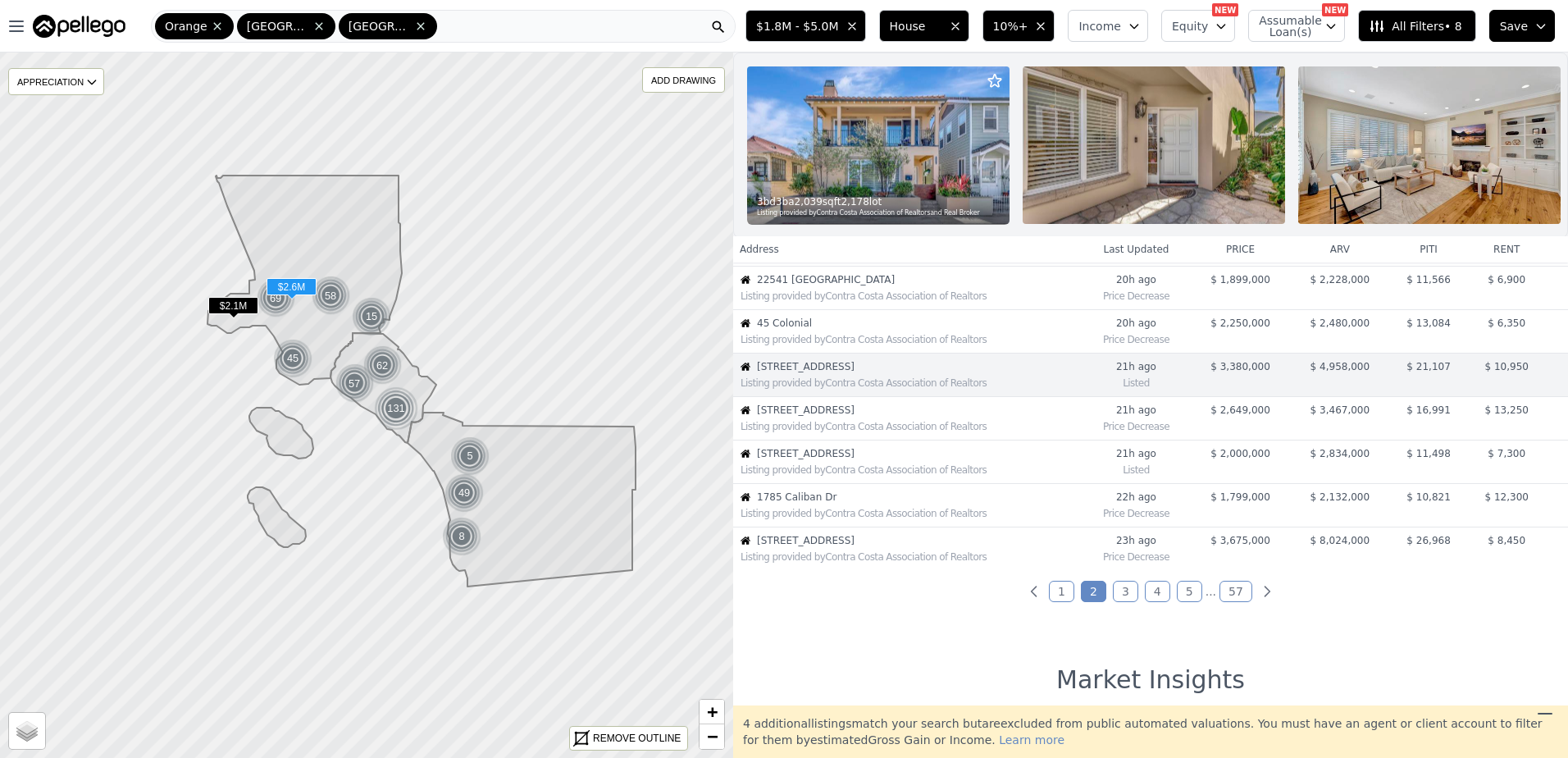
click at [890, 433] on div "Listing provided by Contra Costa Association of Realtors" at bounding box center [911, 427] width 341 height 13
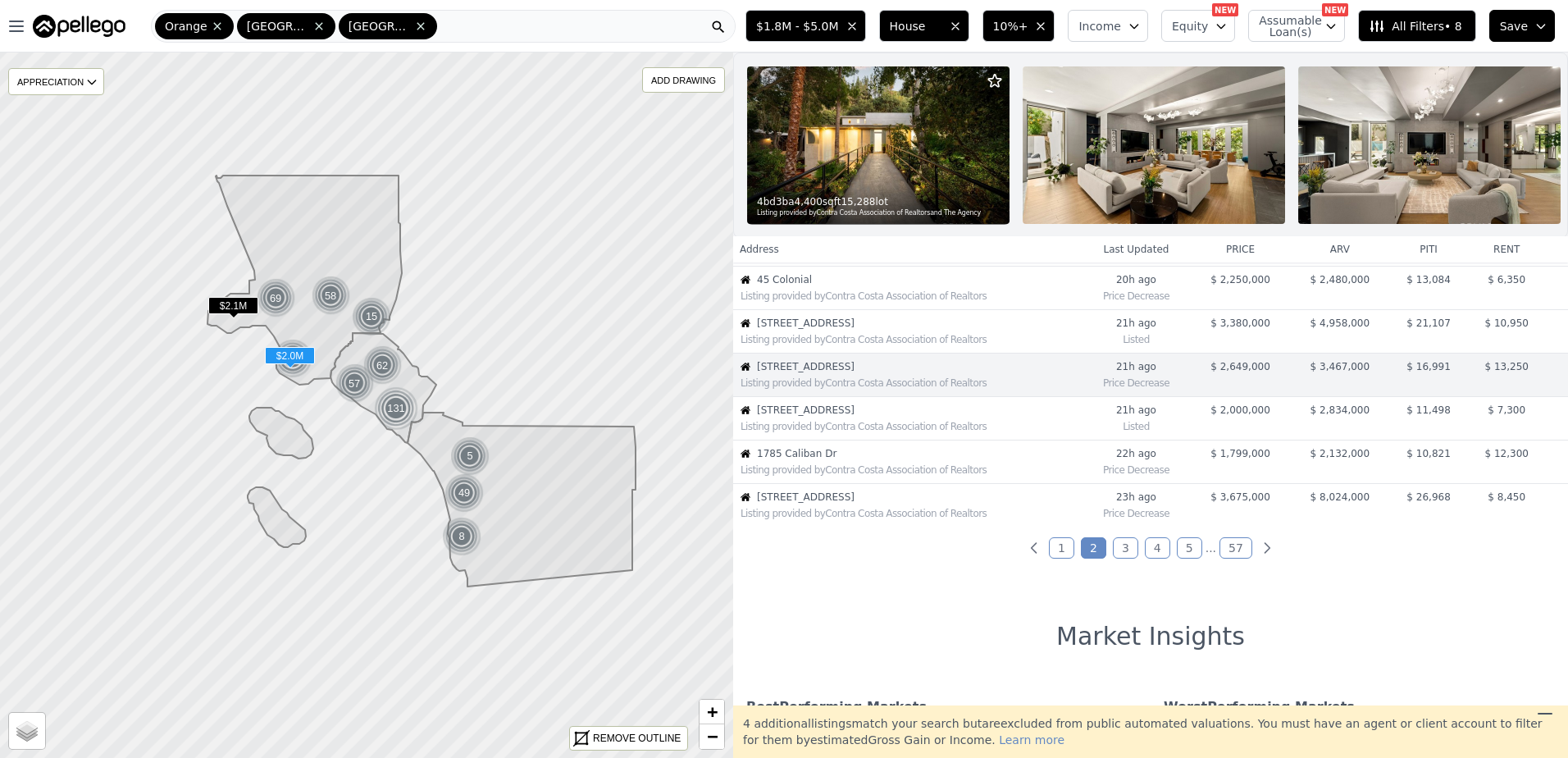
click at [890, 433] on div "Listing provided by Contra Costa Association of Realtors" at bounding box center [911, 427] width 341 height 13
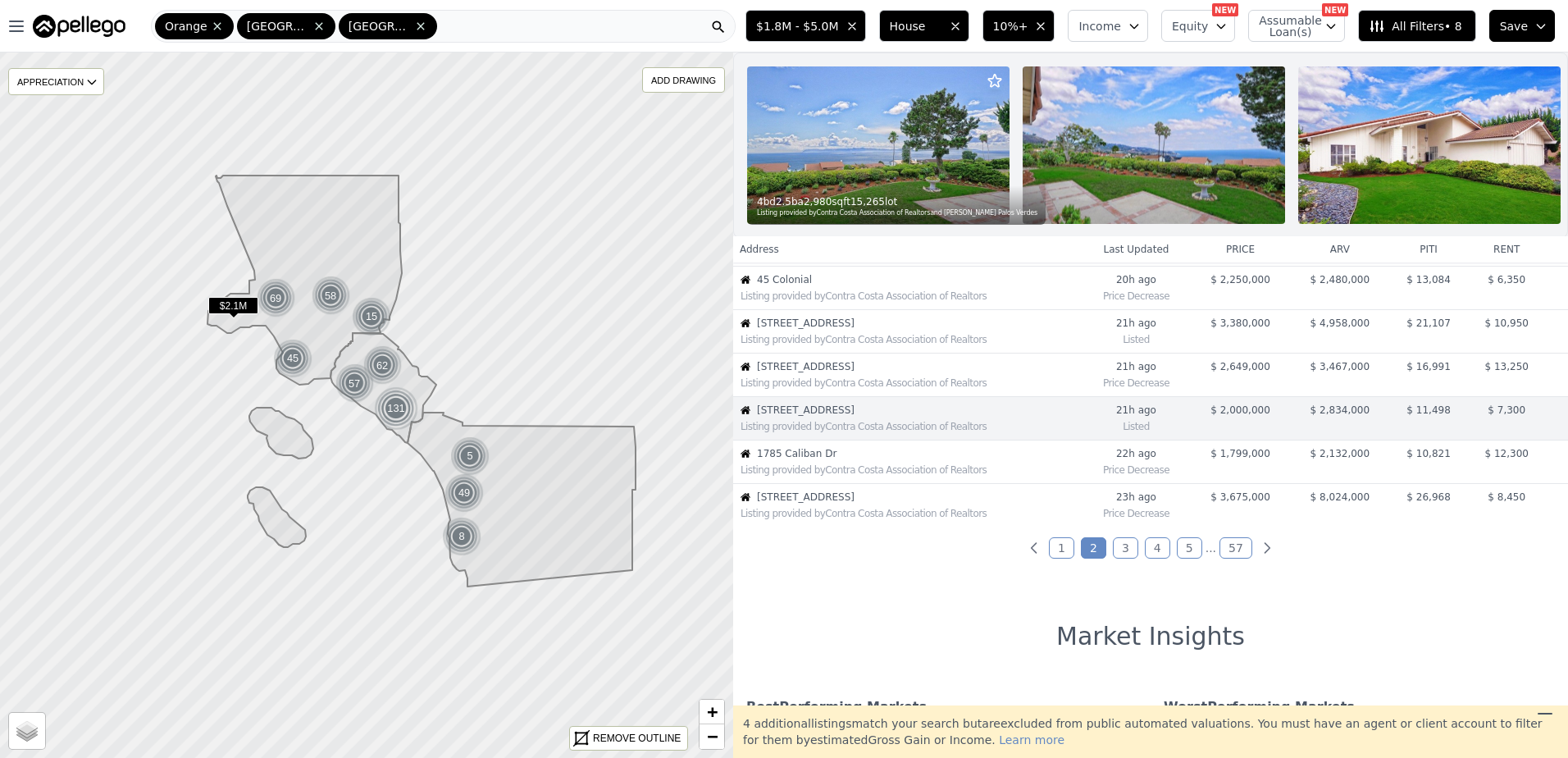
scroll to position [346, 0]
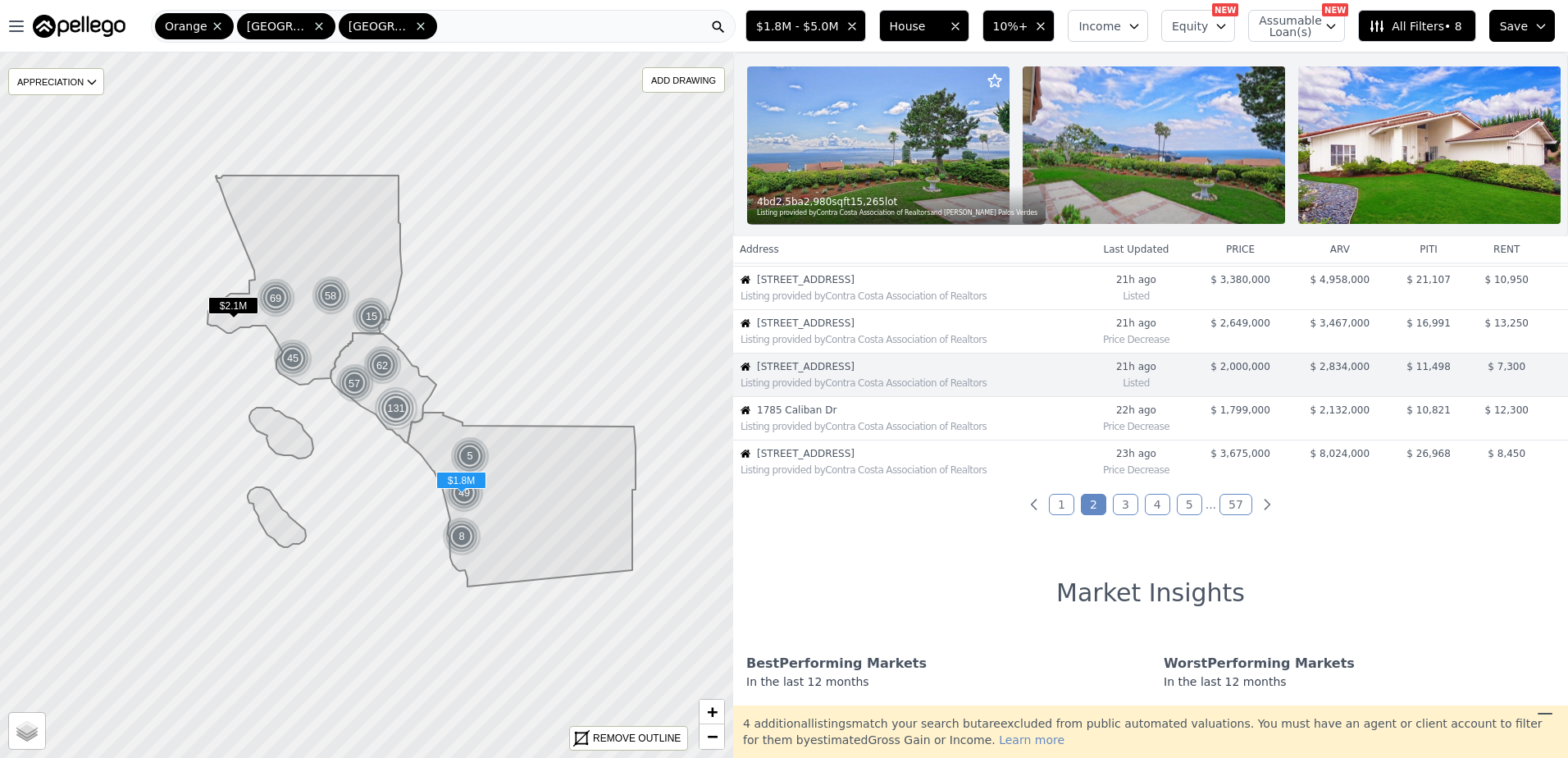
click at [840, 429] on div "Listing provided by Contra Costa Association of Realtors" at bounding box center [907, 424] width 346 height 16
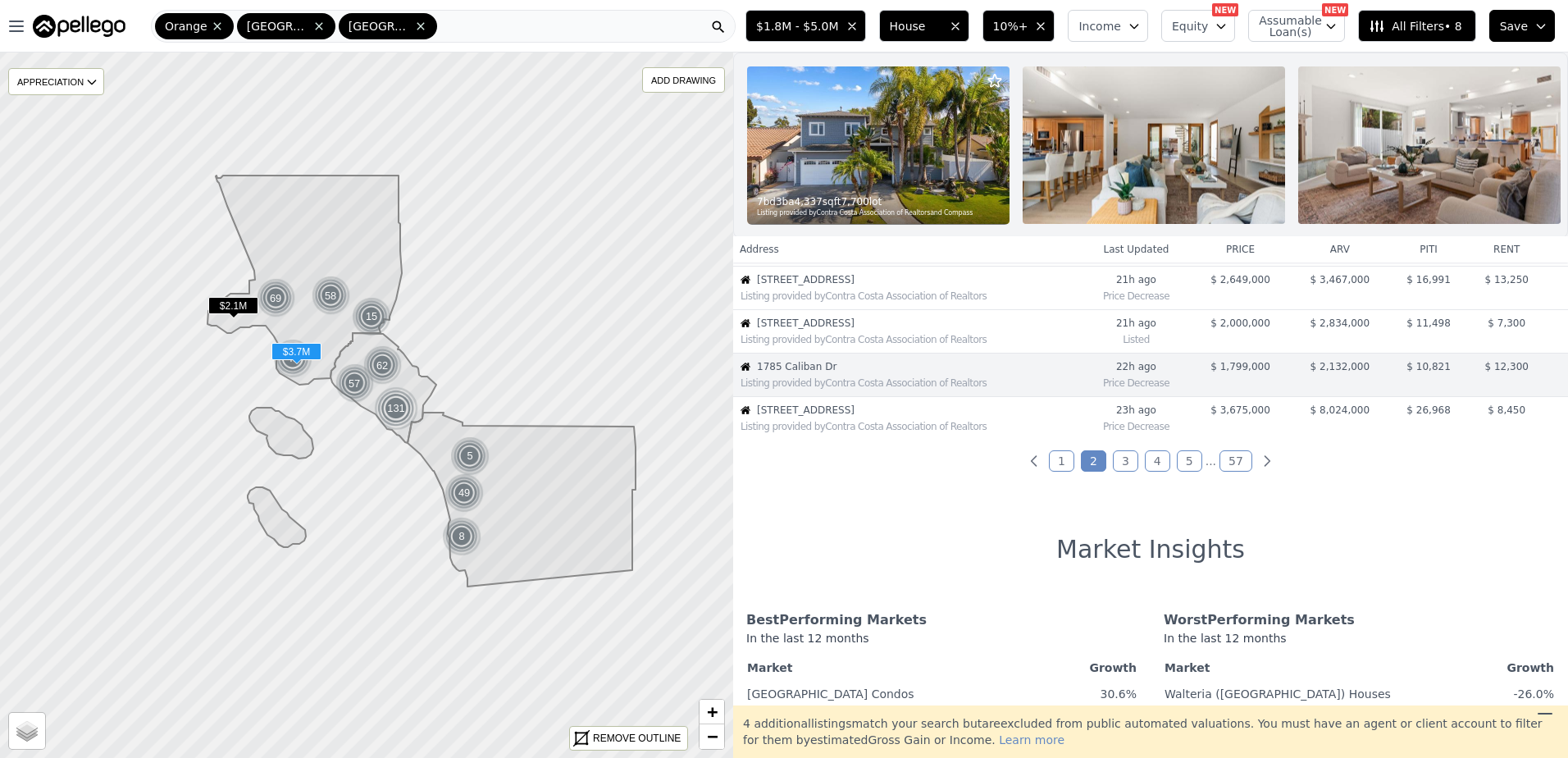
click at [836, 433] on div "Listing provided by Contra Costa Association of Realtors" at bounding box center [911, 427] width 341 height 13
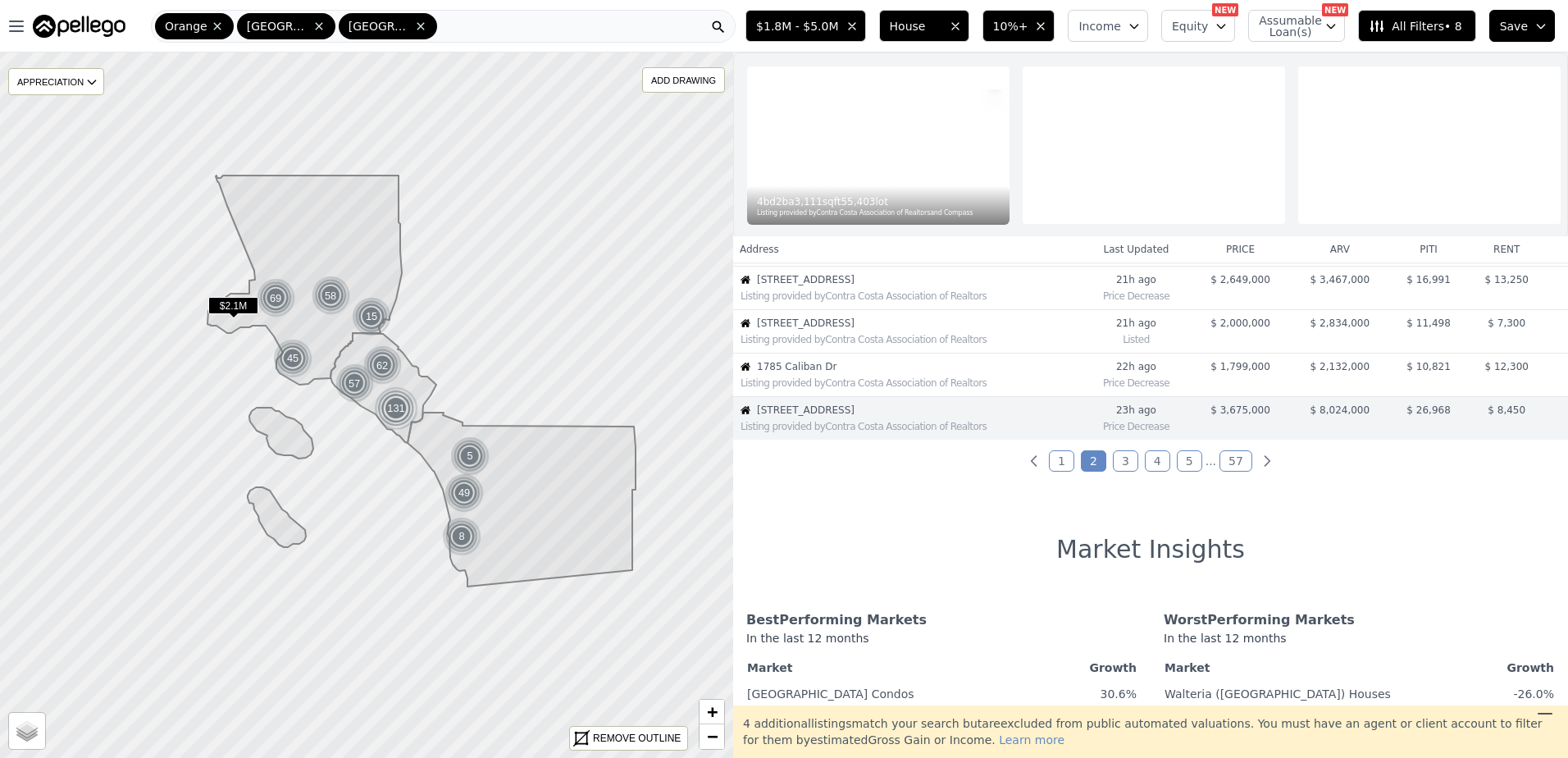
scroll to position [433, 0]
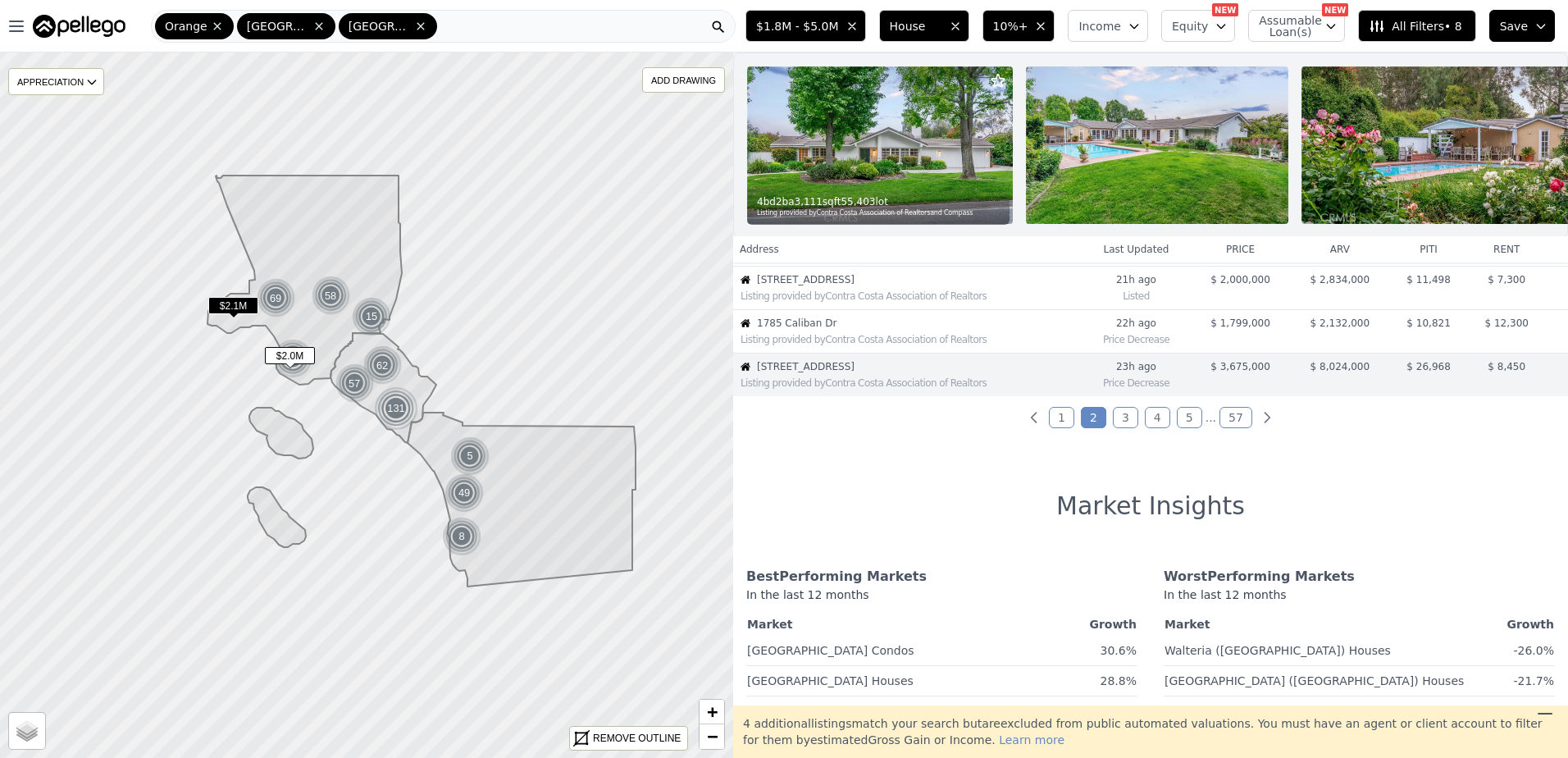
click at [809, 303] on div "Listing provided by Contra Costa Association of Realtors" at bounding box center [911, 296] width 341 height 13
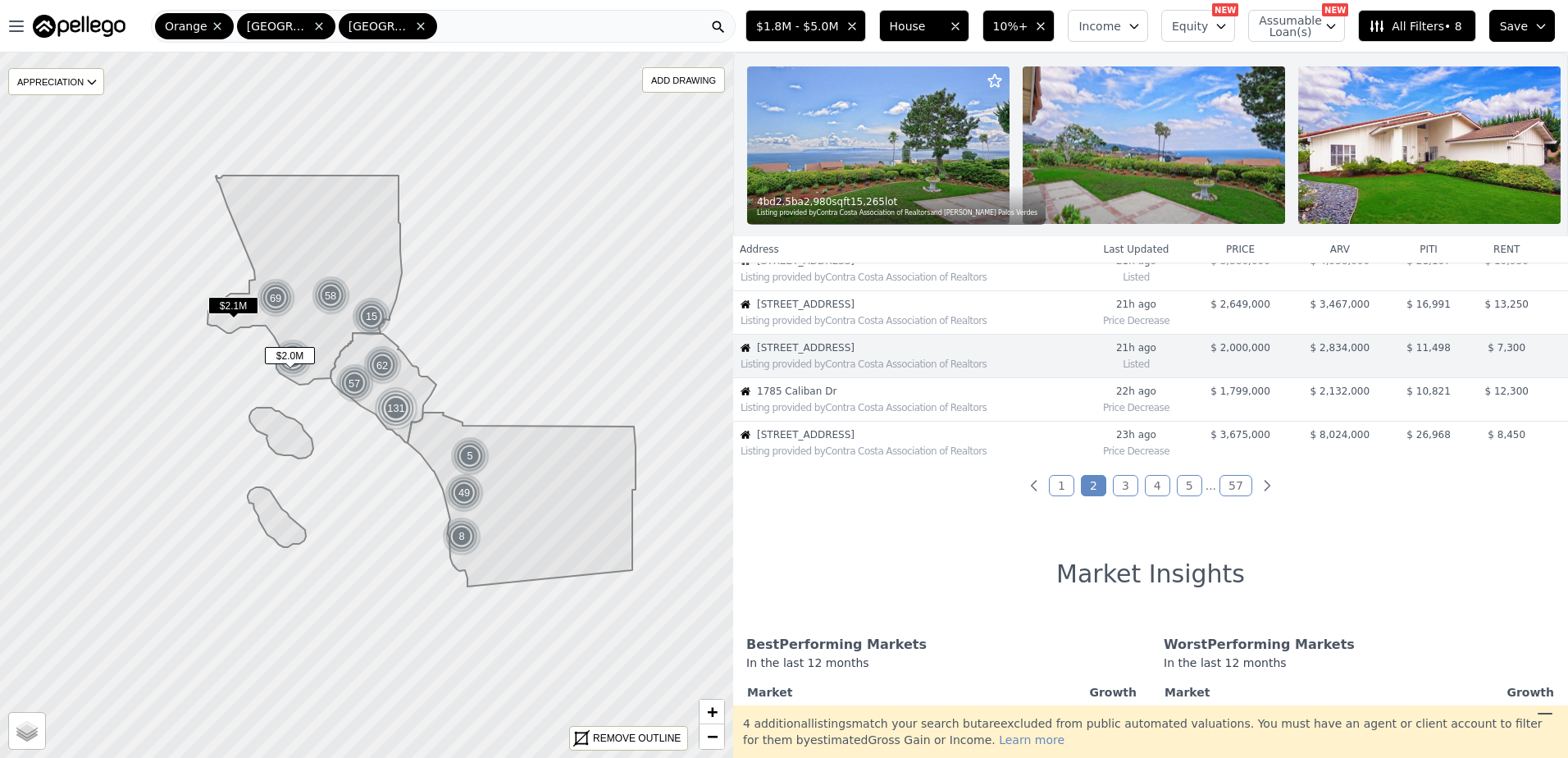
scroll to position [346, 0]
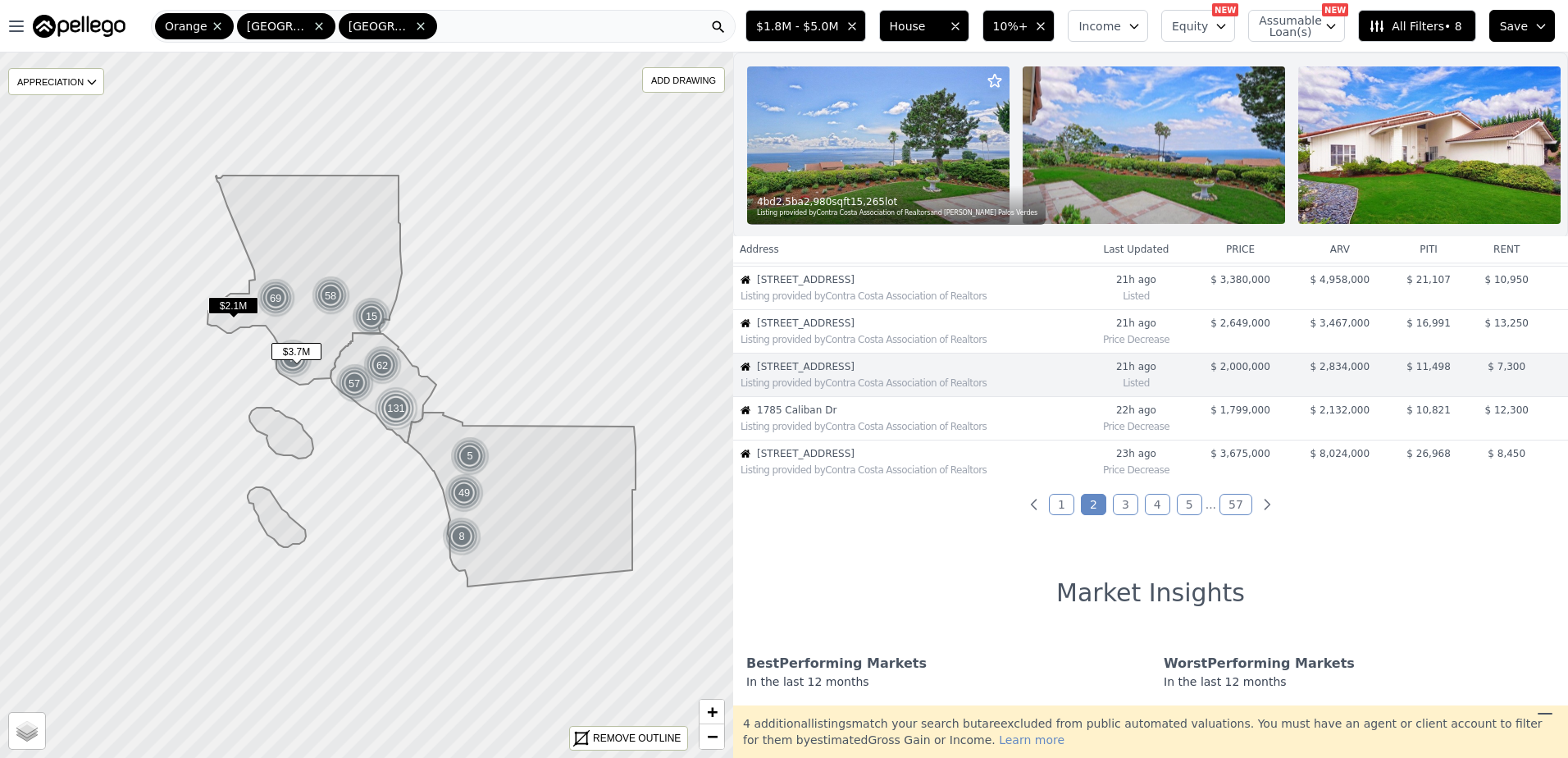
click at [815, 460] on span "9 Middleridge Ln S" at bounding box center [919, 453] width 324 height 13
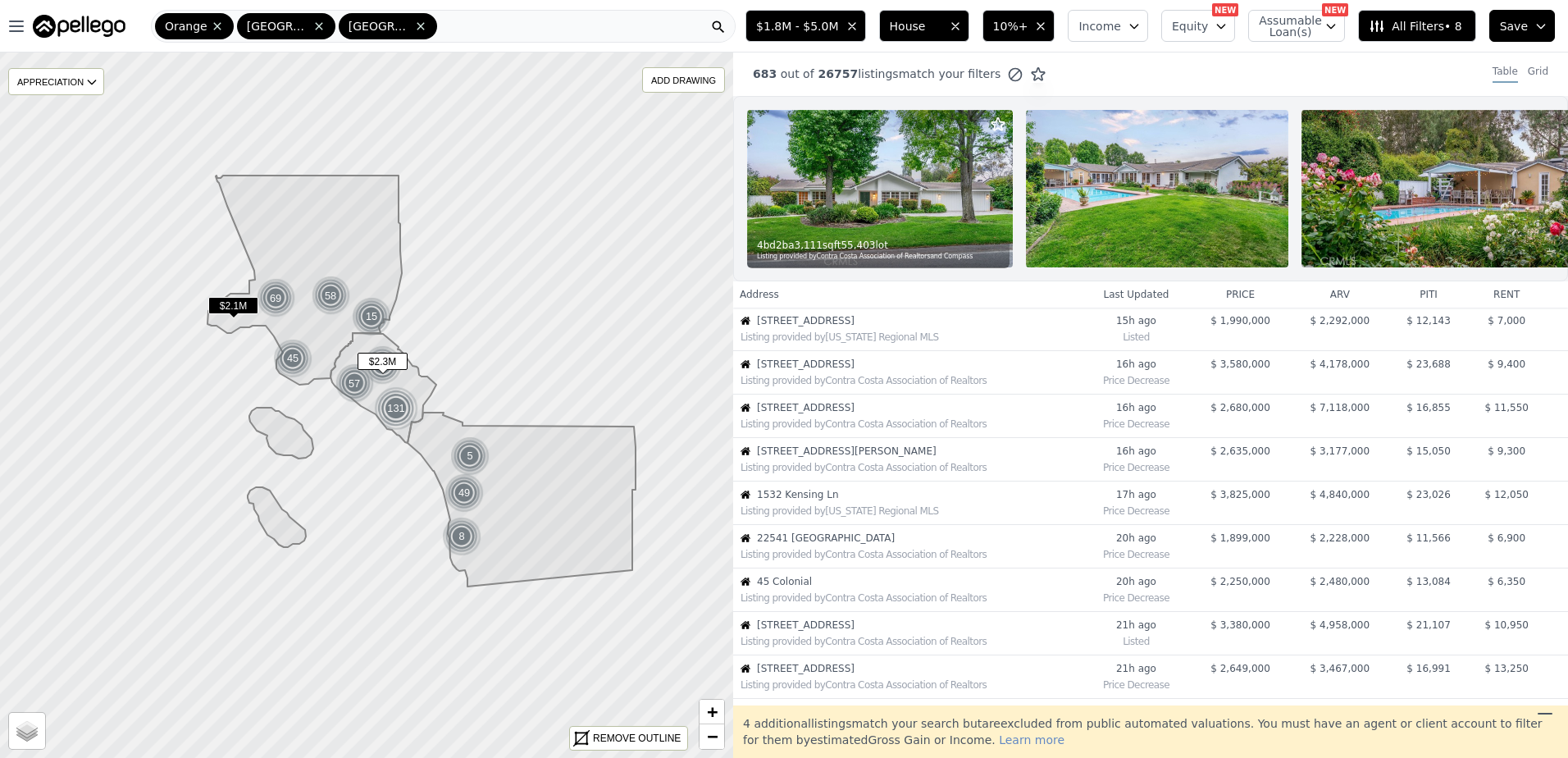
scroll to position [0, 0]
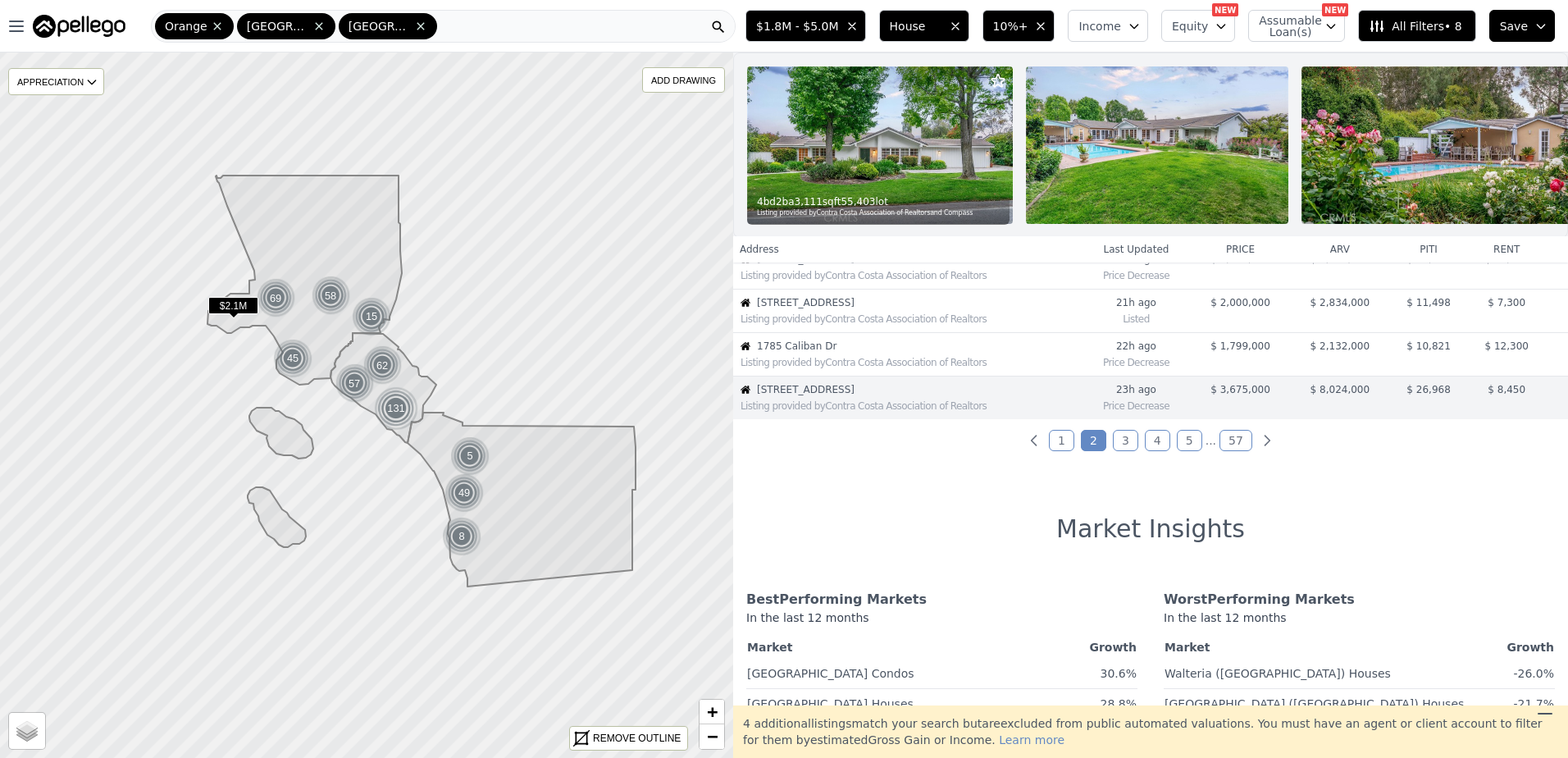
click at [1055, 451] on link "1" at bounding box center [1061, 440] width 25 height 22
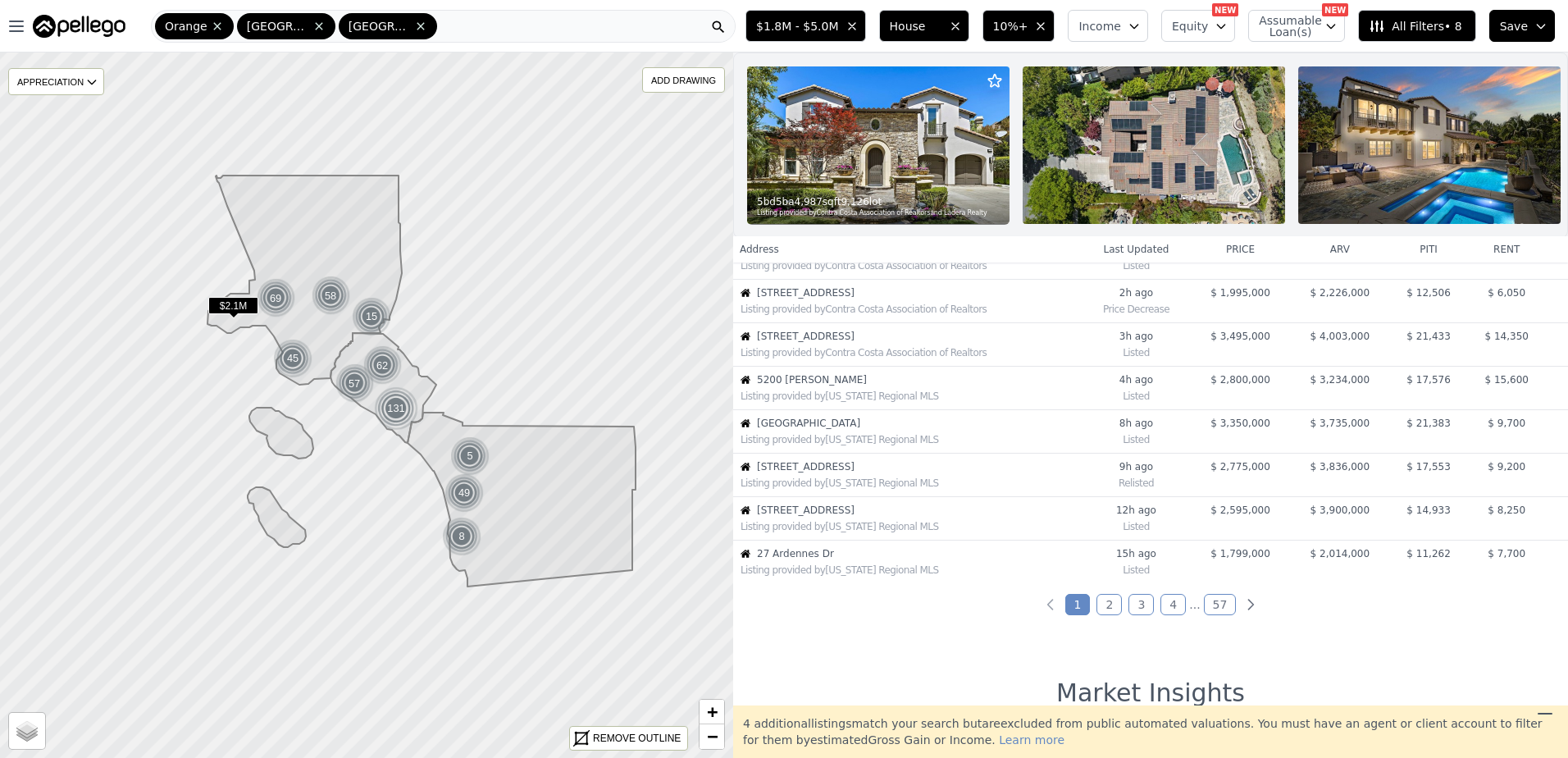
click at [1106, 615] on link "2" at bounding box center [1109, 604] width 25 height 22
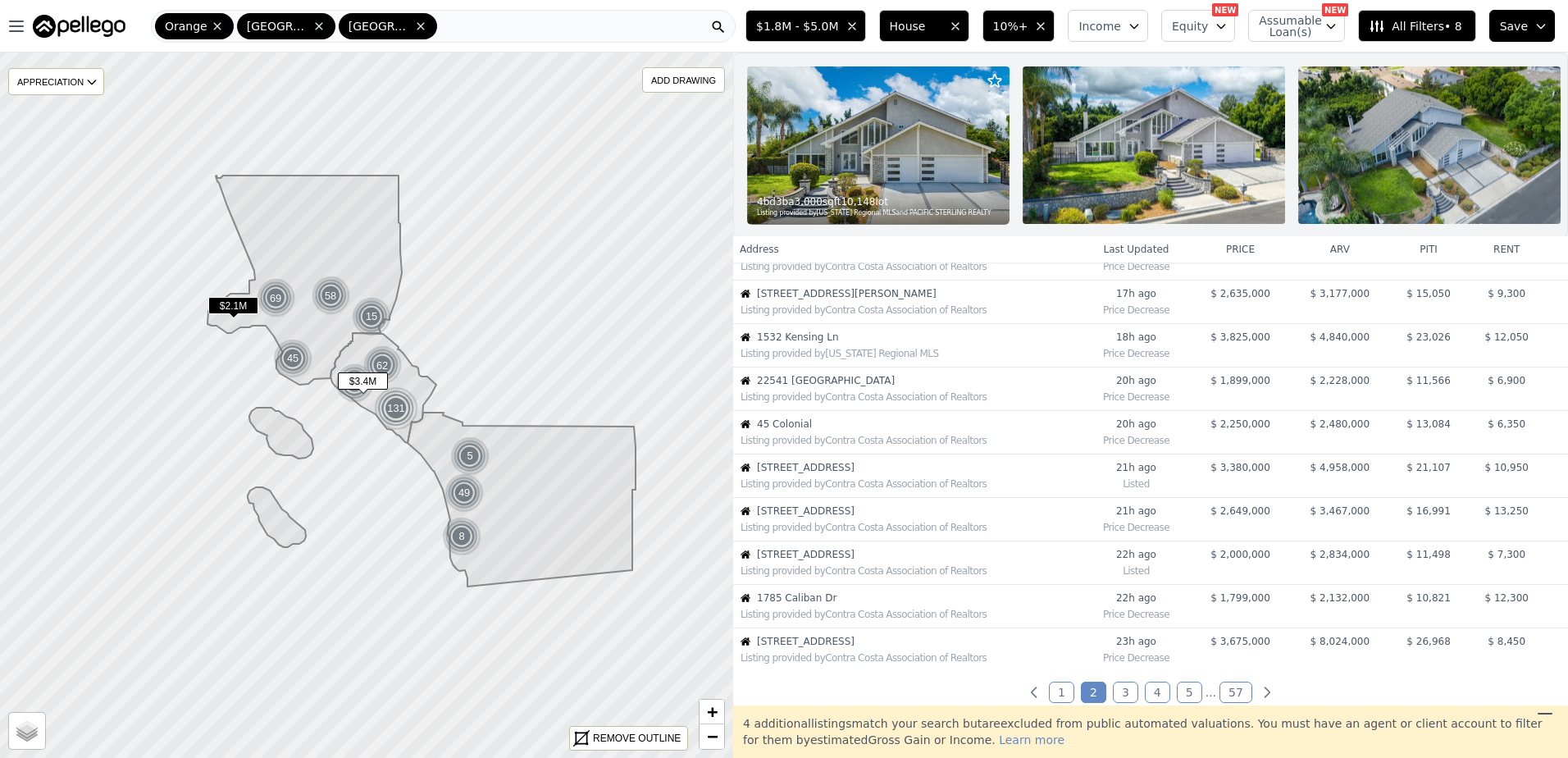
scroll to position [164, 0]
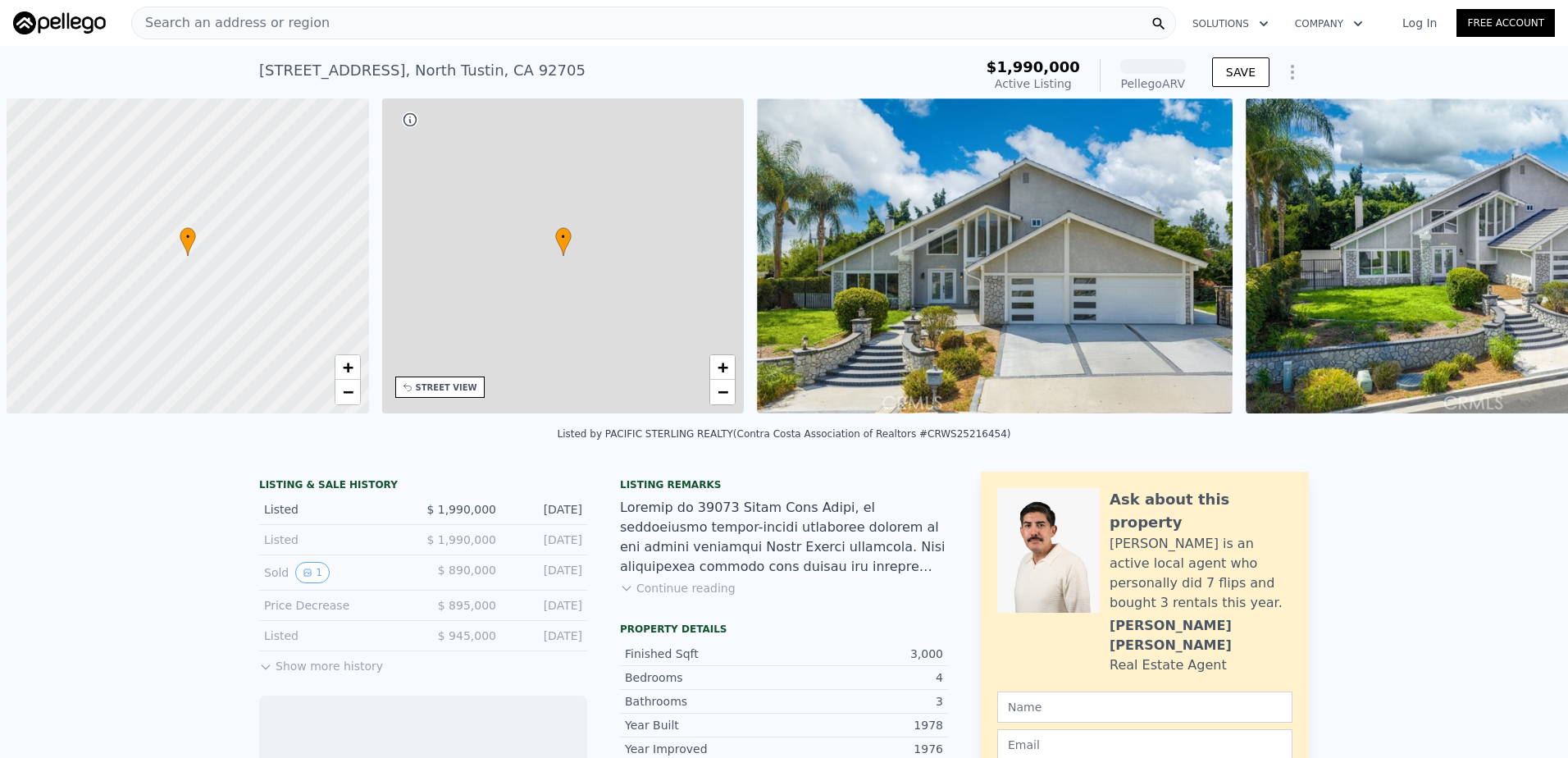
scroll to position [0, 7]
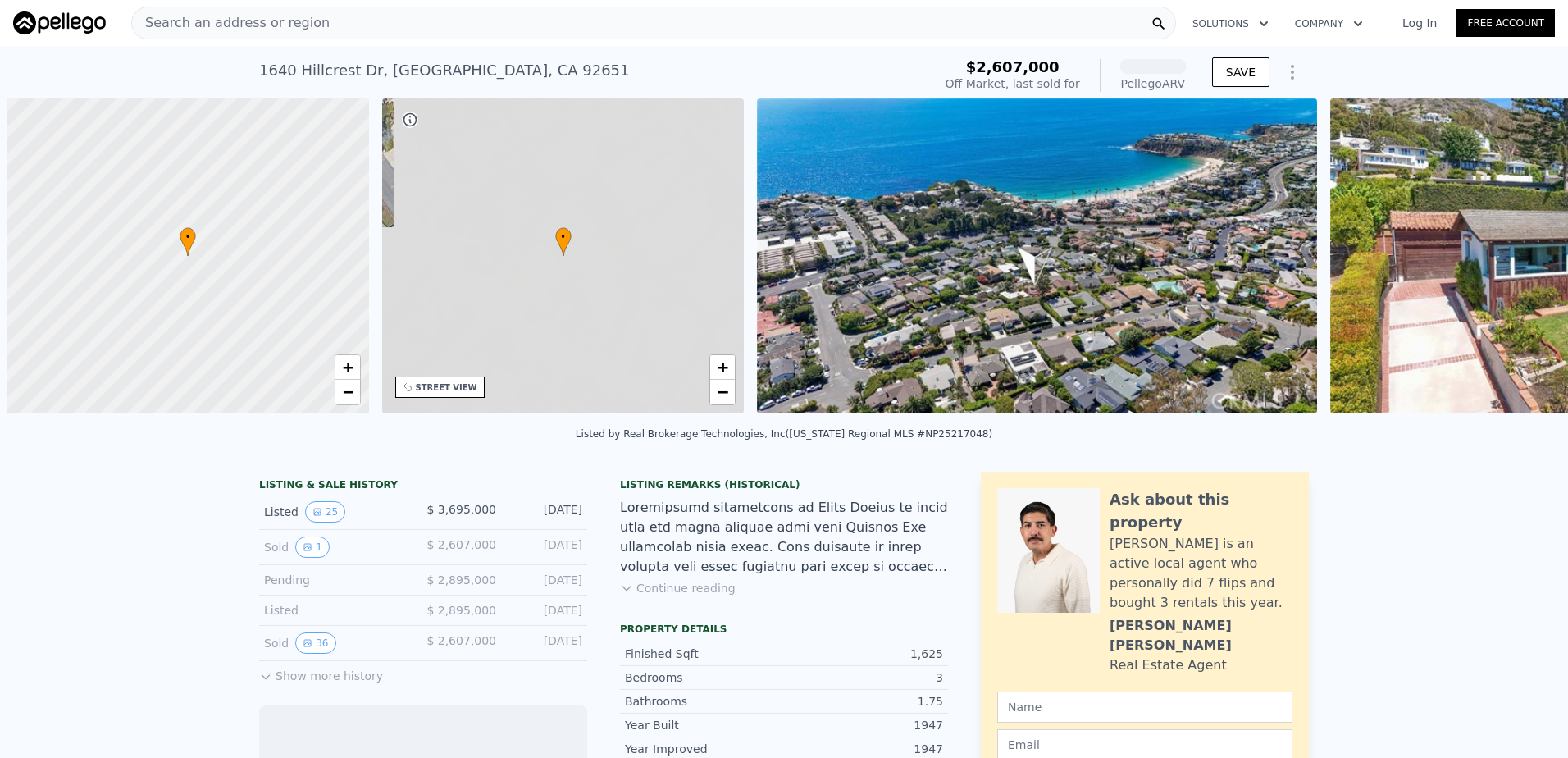
scroll to position [0, 7]
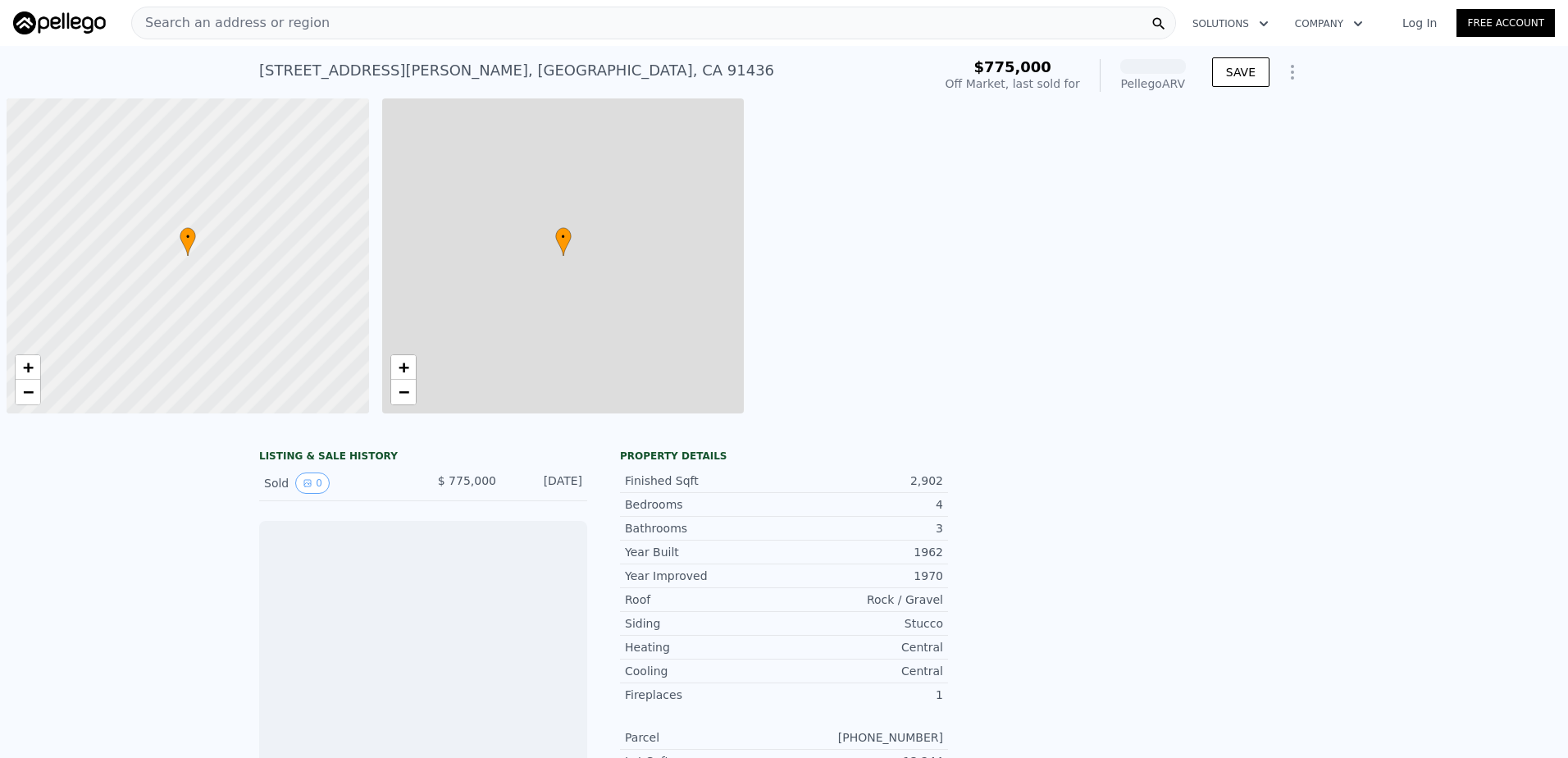
scroll to position [0, 7]
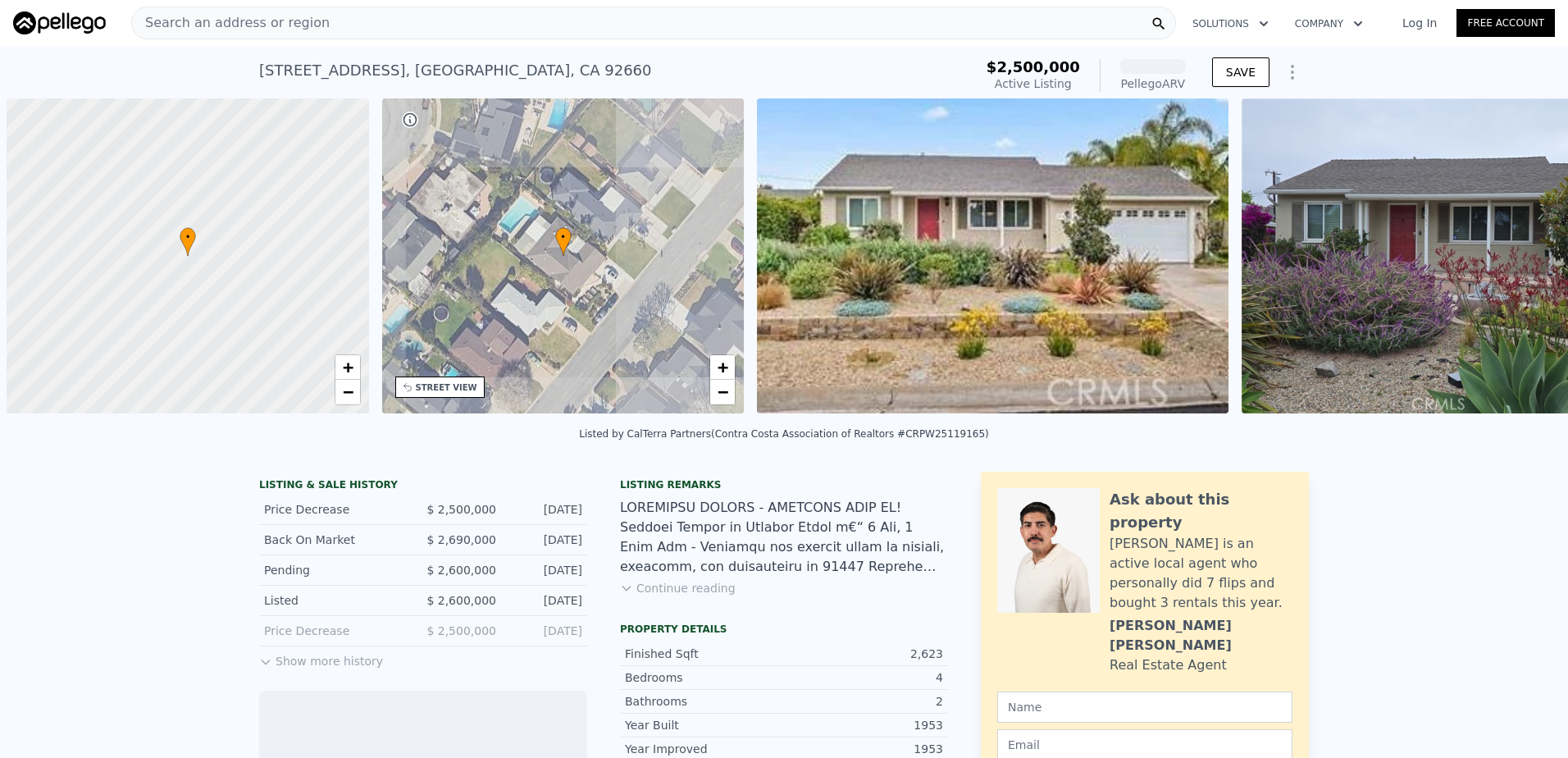
scroll to position [0, 7]
